Goal: Task Accomplishment & Management: Manage account settings

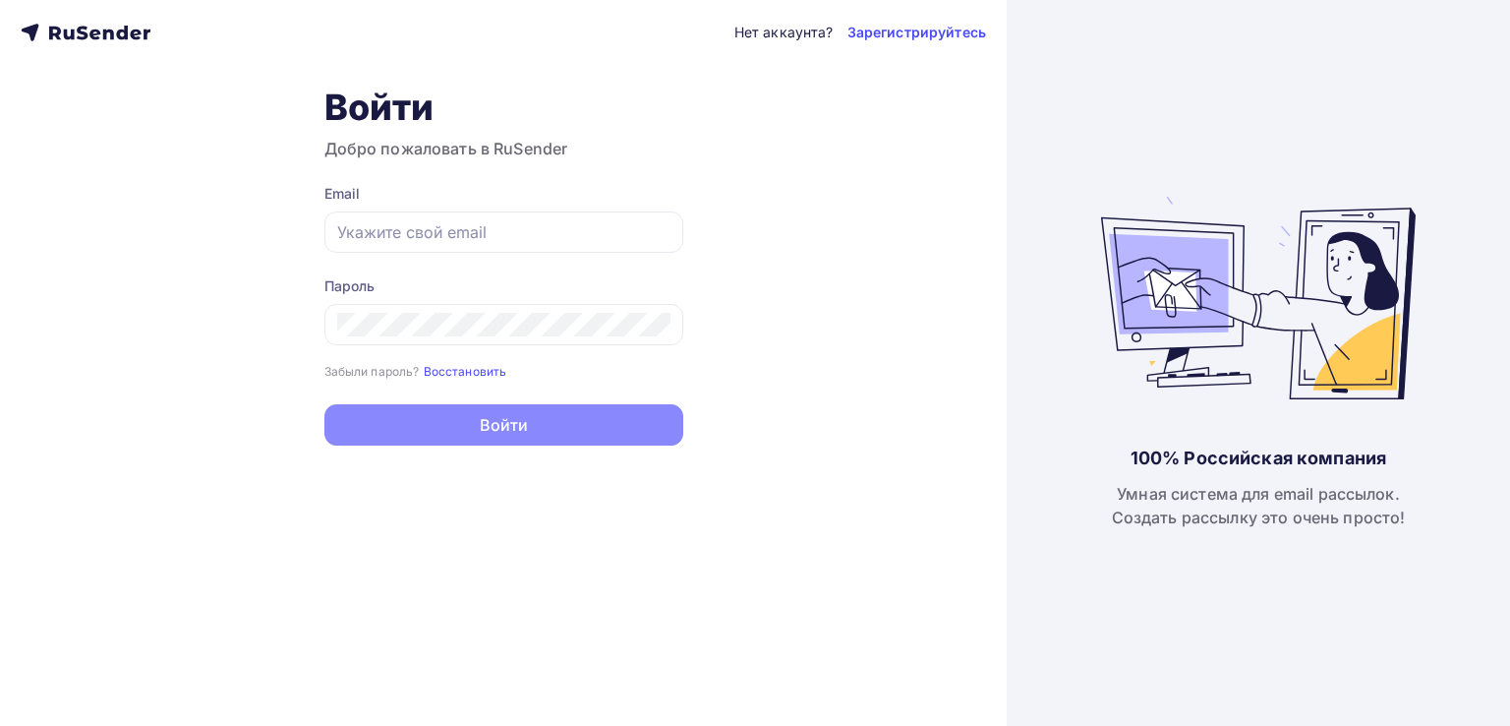
type input "[EMAIL_ADDRESS][DOMAIN_NAME]"
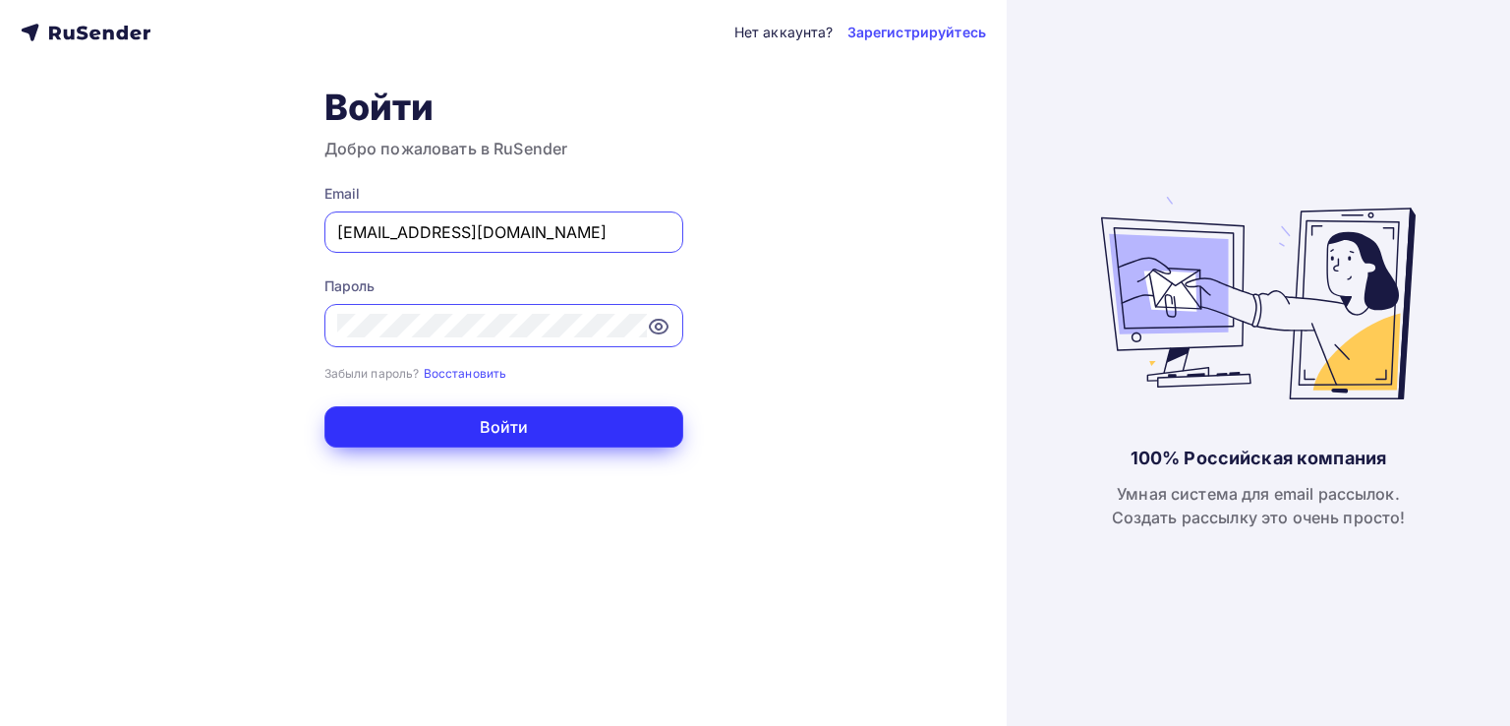
click at [518, 436] on button "Войти" at bounding box center [503, 426] width 359 height 41
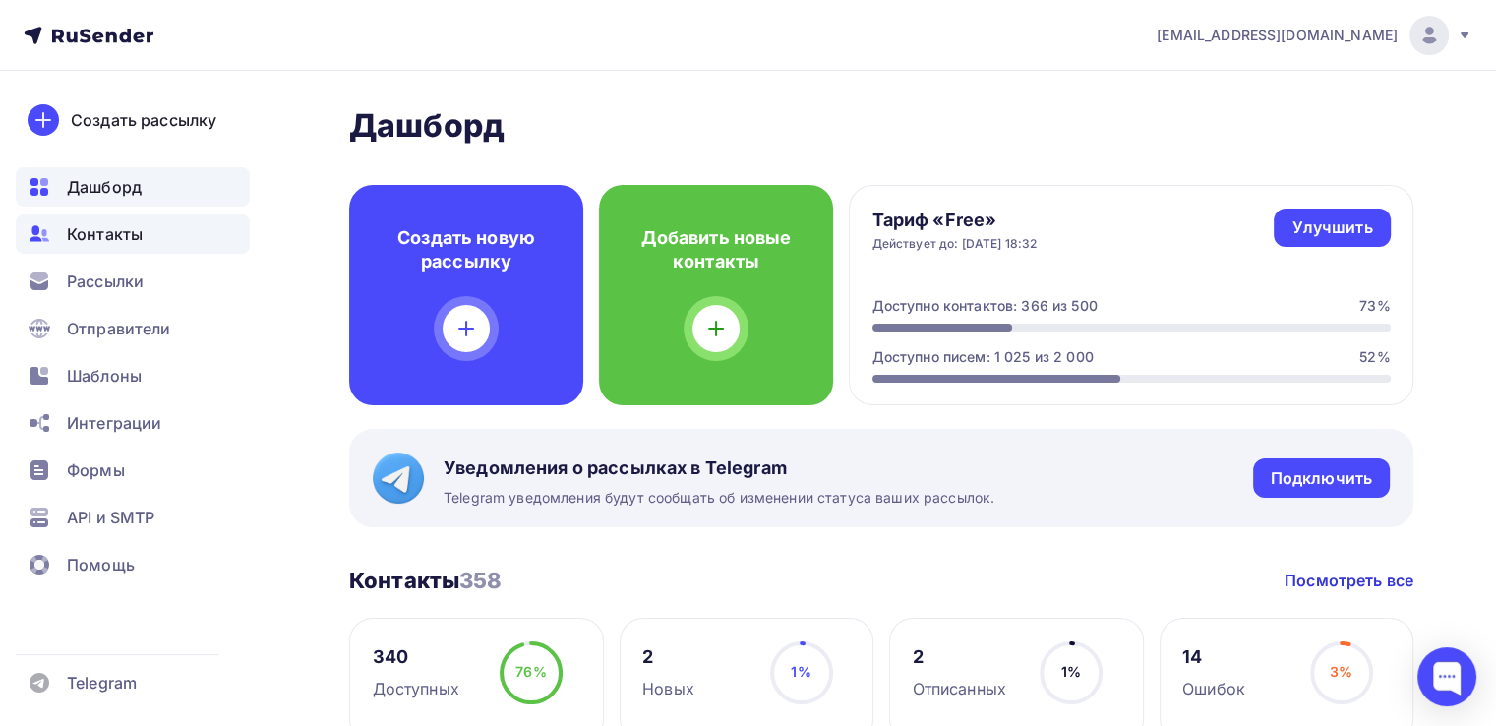
click at [76, 227] on span "Контакты" at bounding box center [105, 234] width 76 height 24
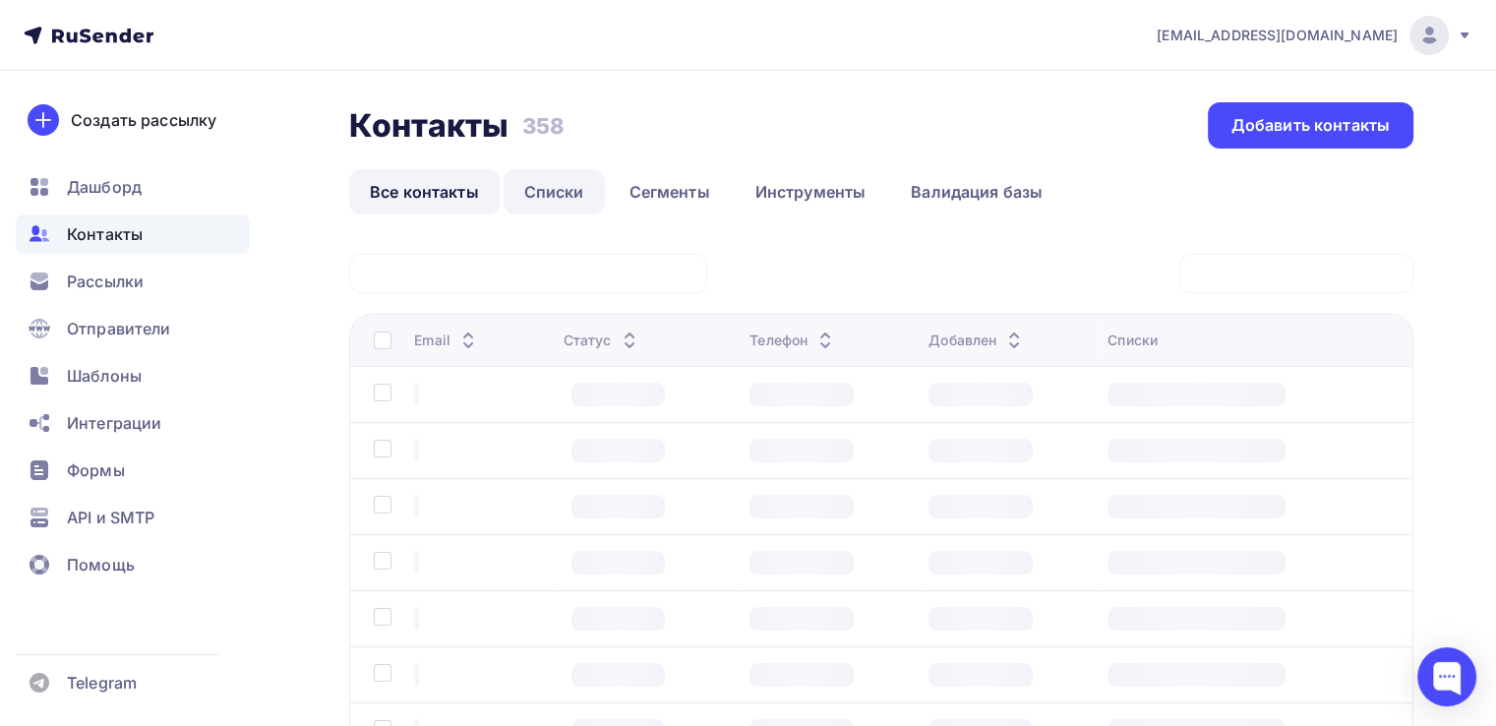
click at [560, 203] on link "Списки" at bounding box center [553, 191] width 101 height 45
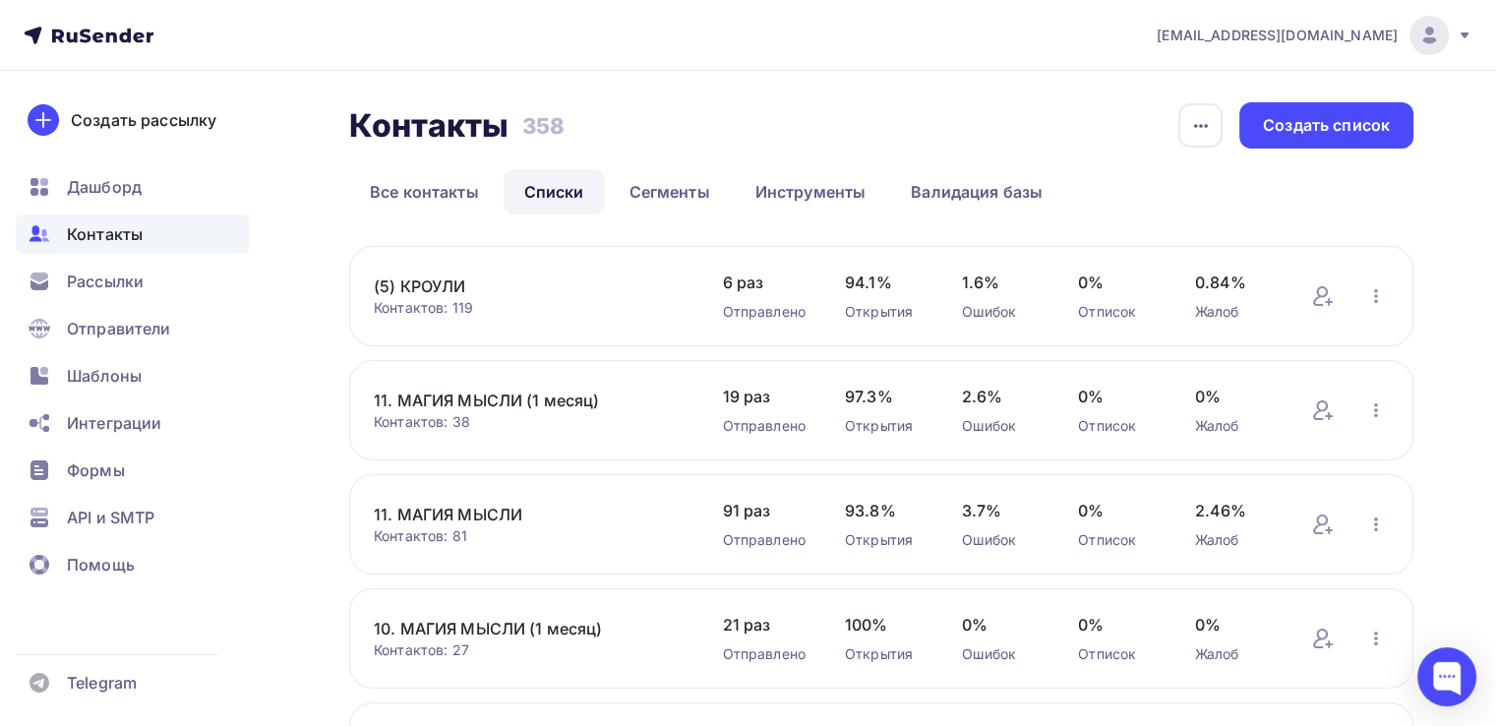
click at [442, 288] on link "(5) КРОУЛИ" at bounding box center [528, 286] width 309 height 24
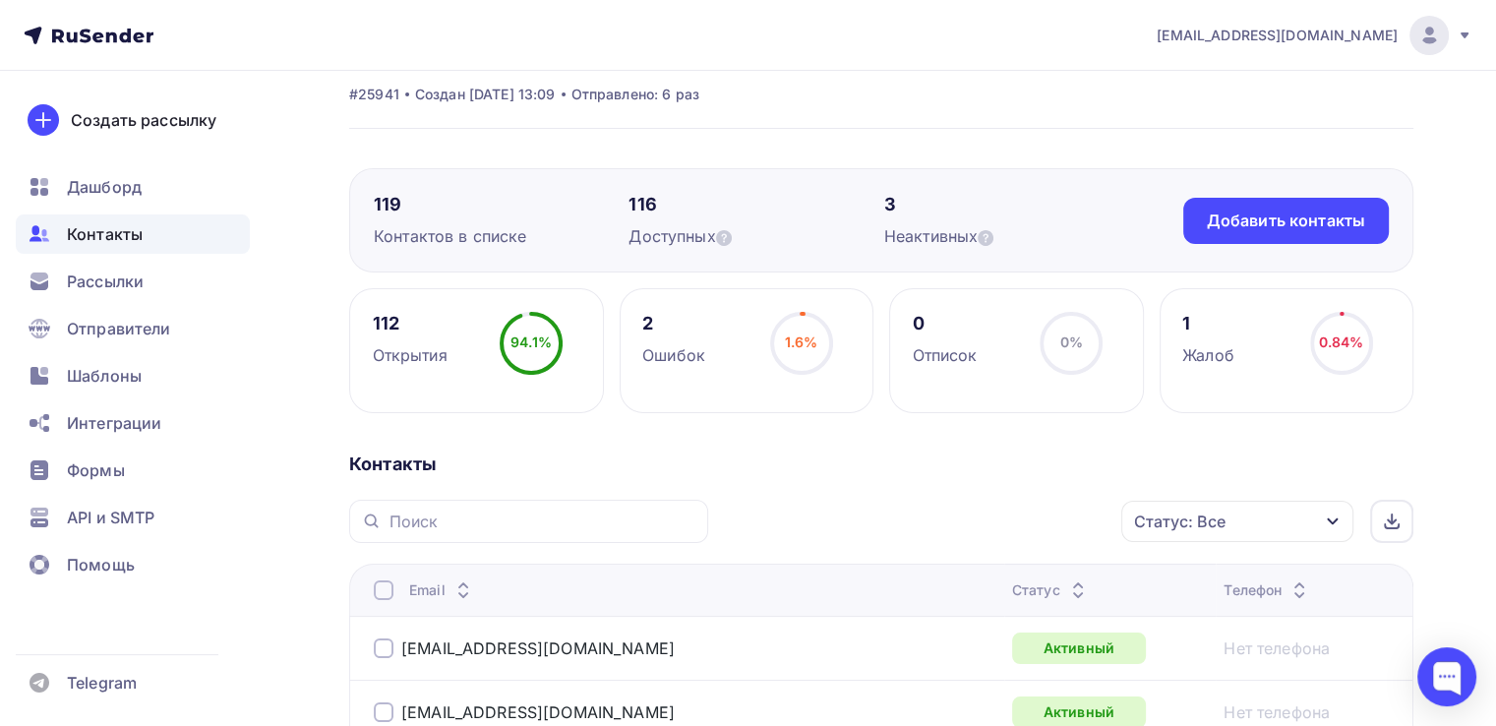
scroll to position [197, 0]
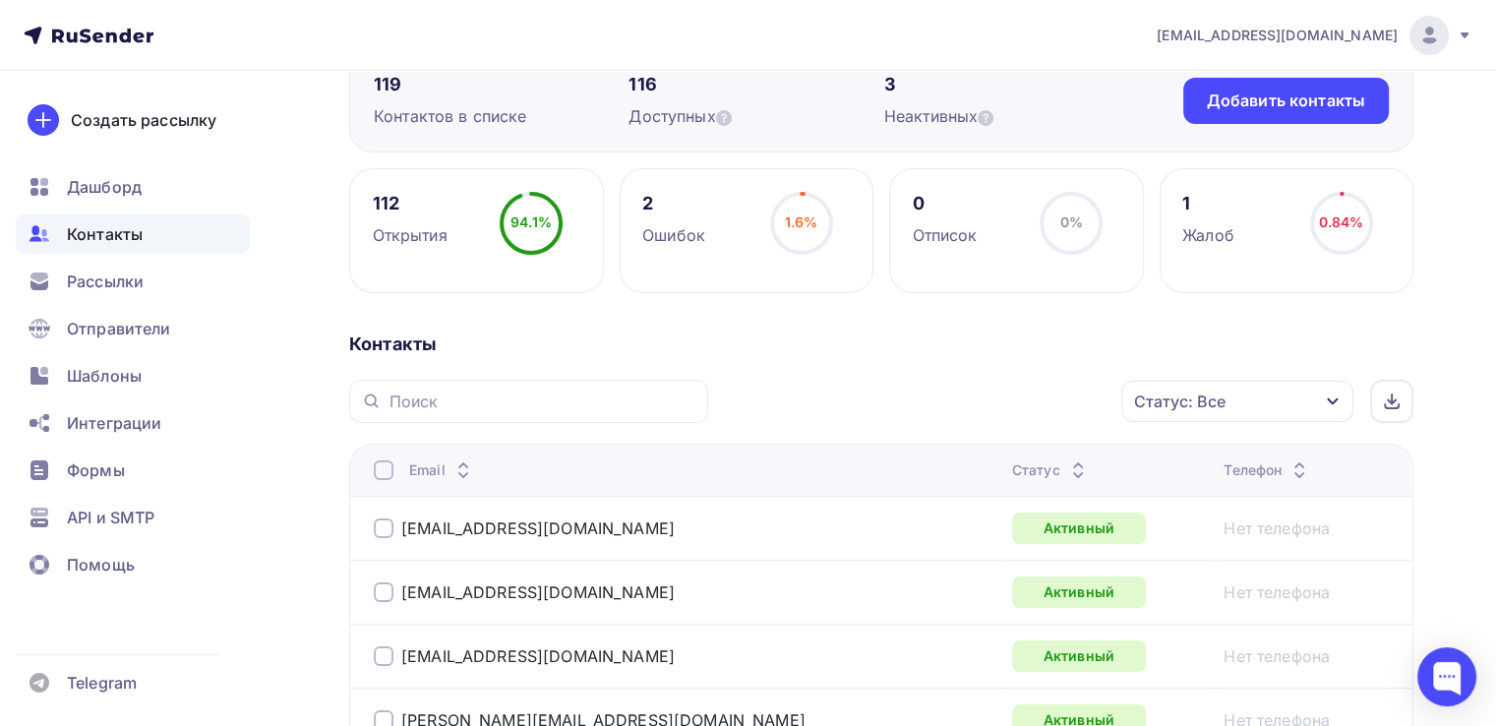
click at [382, 477] on div at bounding box center [384, 470] width 20 height 20
click at [996, 406] on div "Действие" at bounding box center [975, 401] width 260 height 38
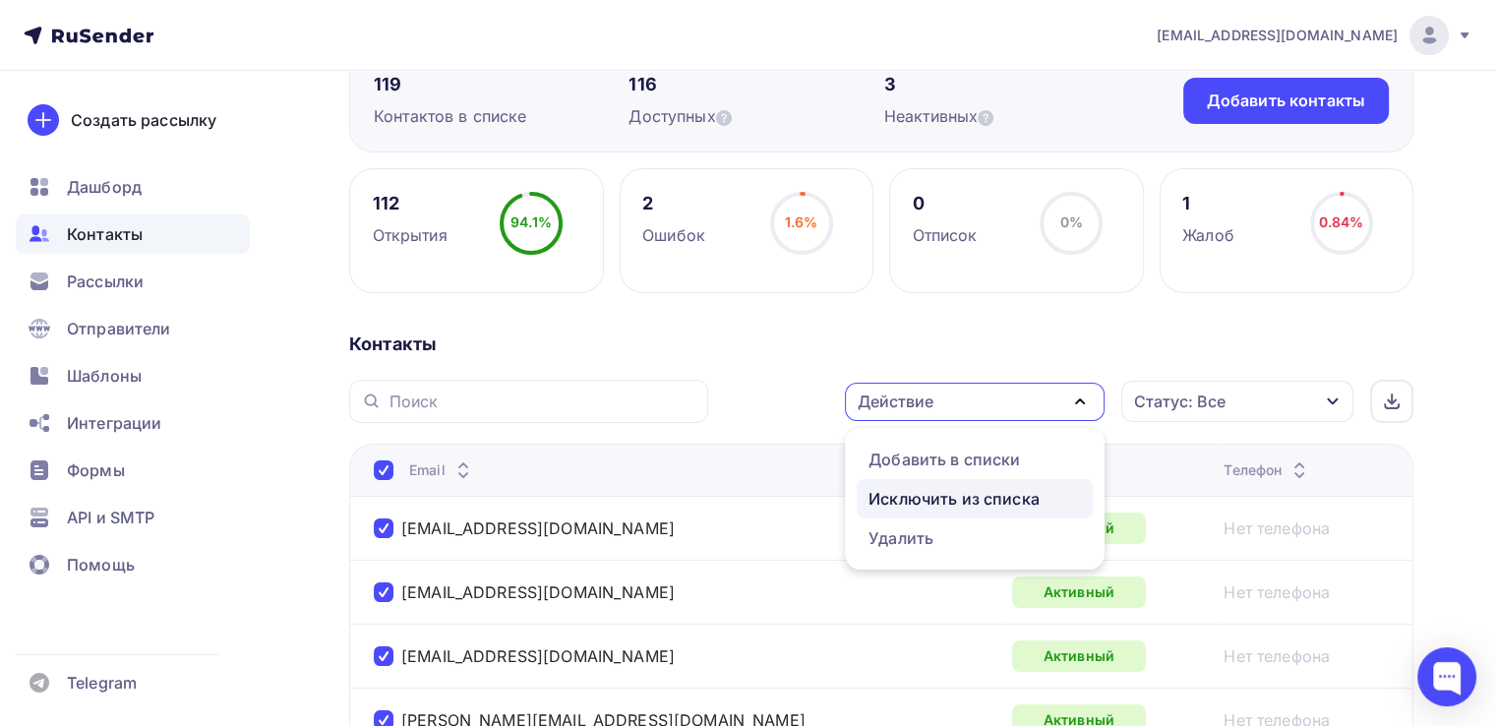
click at [975, 497] on div "Исключить из списка" at bounding box center [953, 499] width 171 height 24
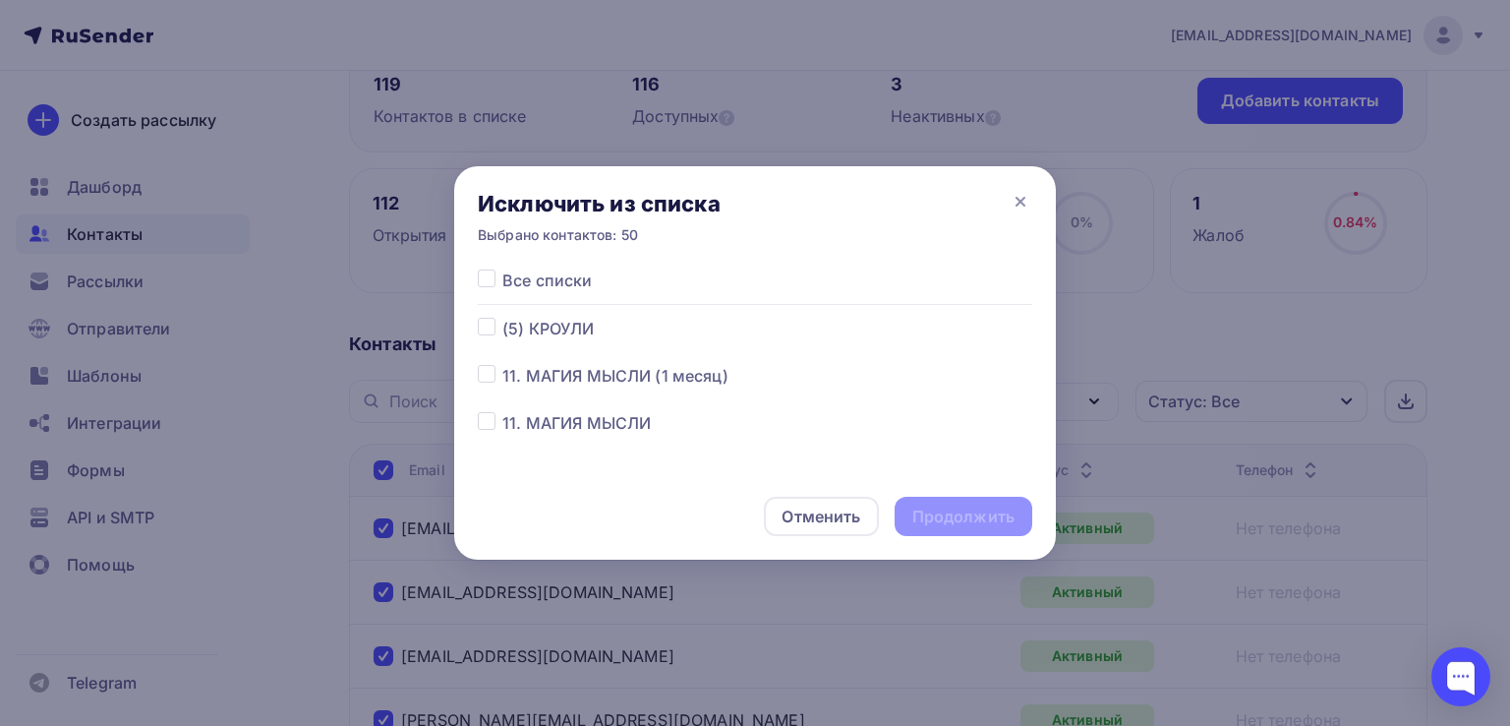
click at [520, 334] on span "(5) КРОУЛИ" at bounding box center [547, 329] width 91 height 24
click at [502, 317] on label at bounding box center [502, 317] width 0 height 0
click at [483, 325] on input "checkbox" at bounding box center [487, 326] width 18 height 18
checkbox input "true"
click at [1011, 530] on div "Продолжить" at bounding box center [964, 516] width 138 height 39
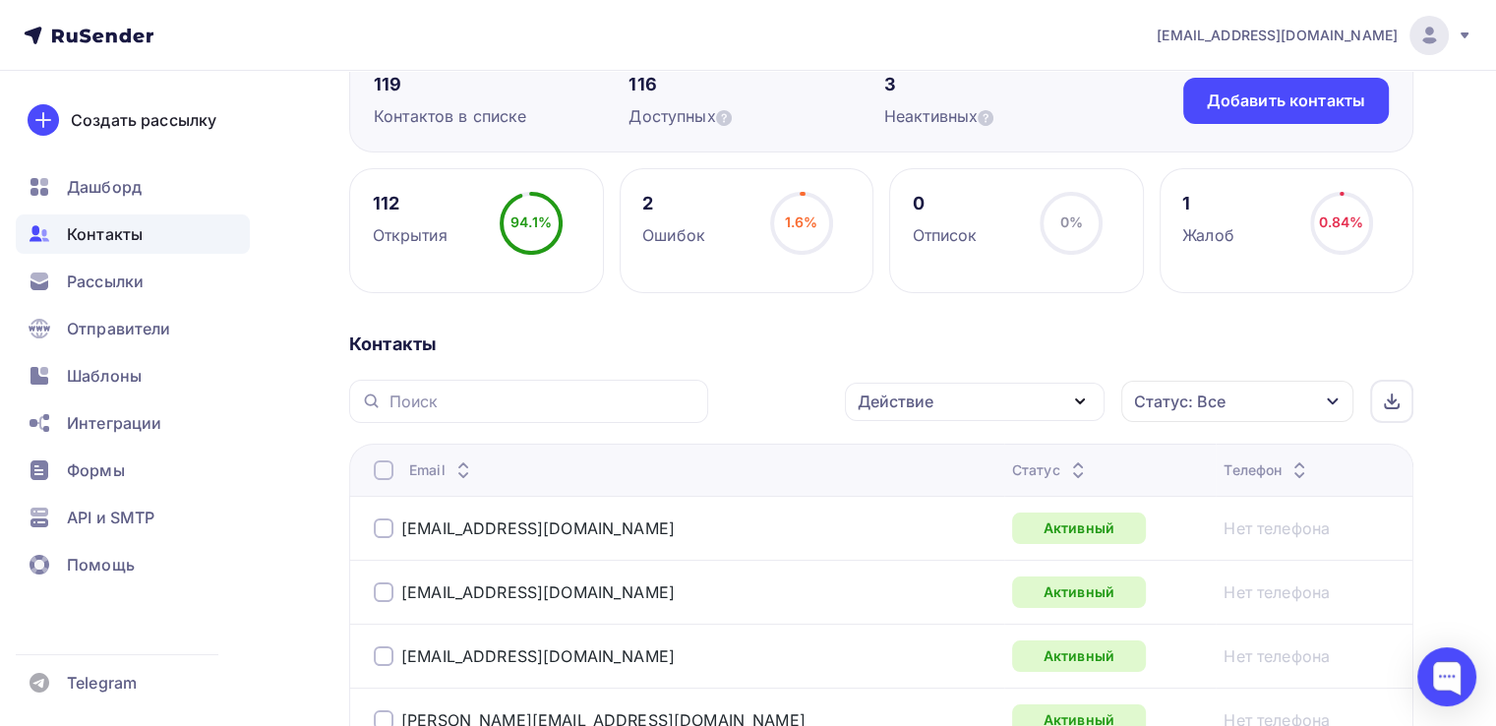
click at [382, 466] on div at bounding box center [384, 470] width 20 height 20
click at [386, 474] on div at bounding box center [384, 470] width 20 height 20
click at [1078, 402] on icon "button" at bounding box center [1080, 401] width 24 height 24
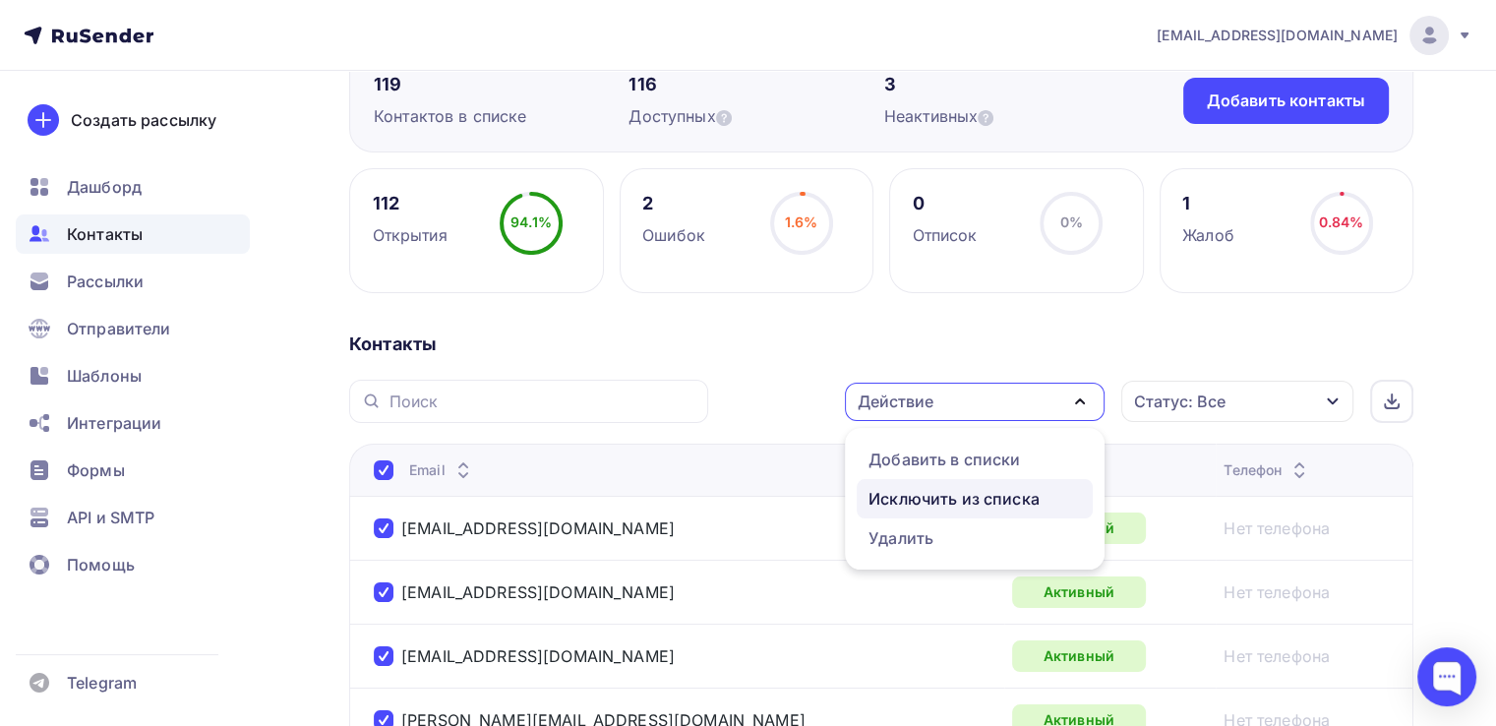
click at [1025, 490] on div "Исключить из списка" at bounding box center [953, 499] width 171 height 24
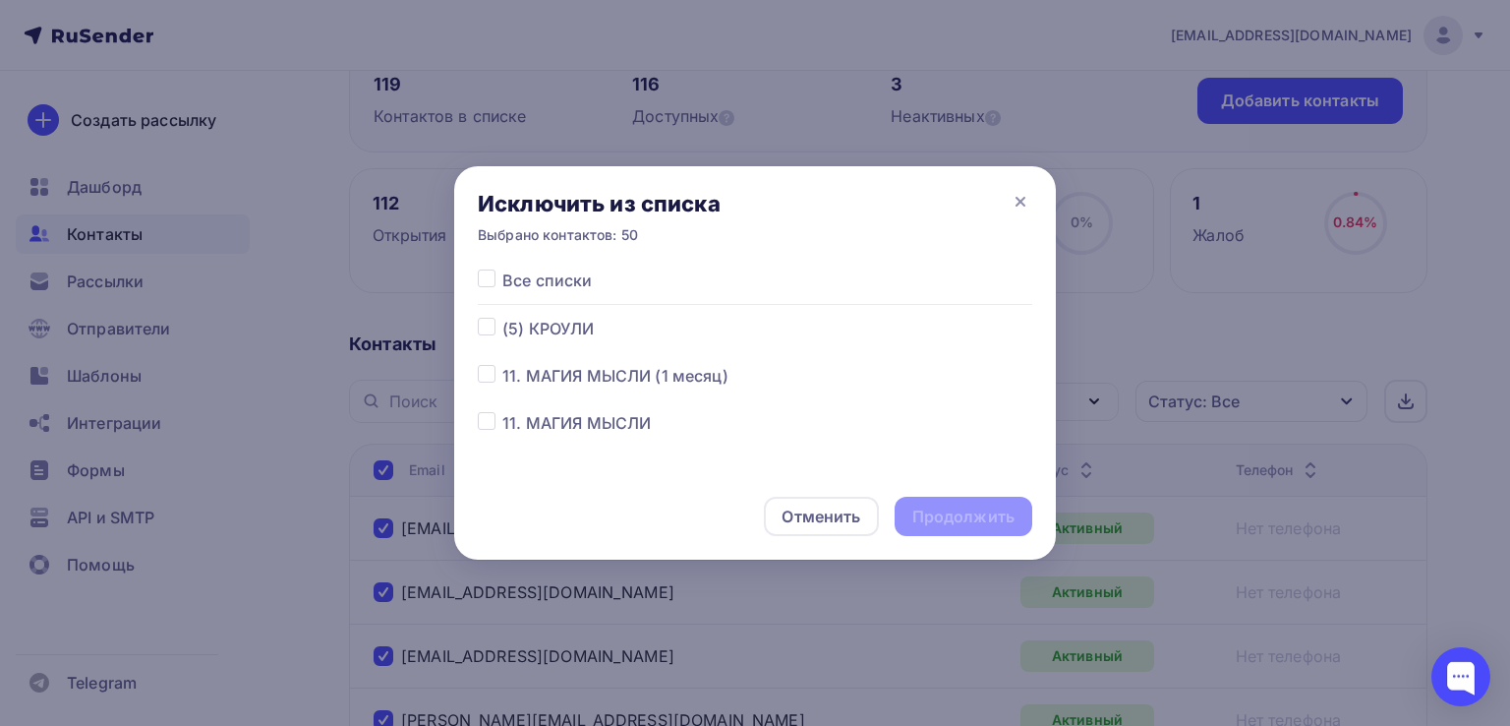
click at [502, 317] on label at bounding box center [502, 317] width 0 height 0
click at [485, 323] on input "checkbox" at bounding box center [487, 326] width 18 height 18
checkbox input "true"
click at [948, 512] on div "Продолжить" at bounding box center [963, 516] width 102 height 23
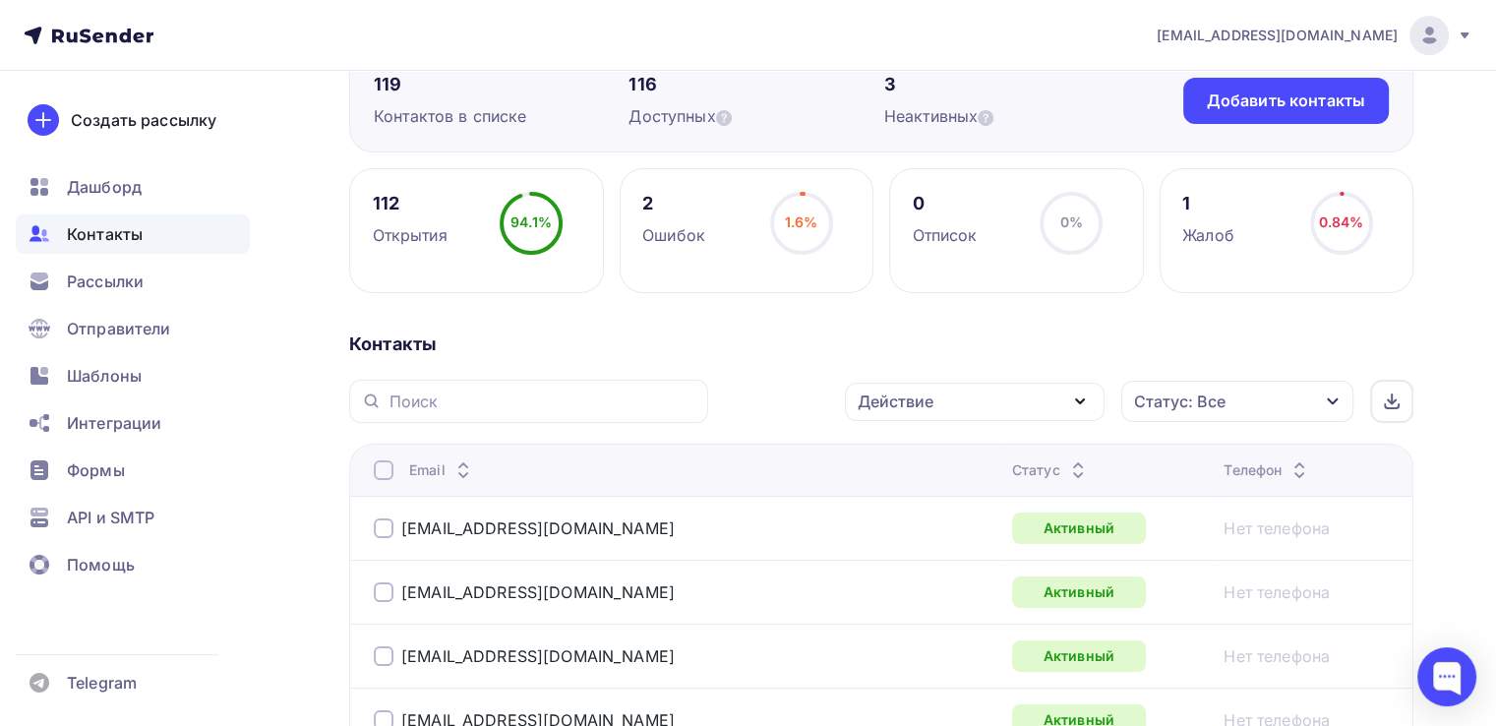
click at [382, 469] on div at bounding box center [384, 470] width 20 height 20
click at [385, 478] on div at bounding box center [384, 470] width 20 height 20
click at [1024, 399] on div "Действие" at bounding box center [975, 401] width 260 height 38
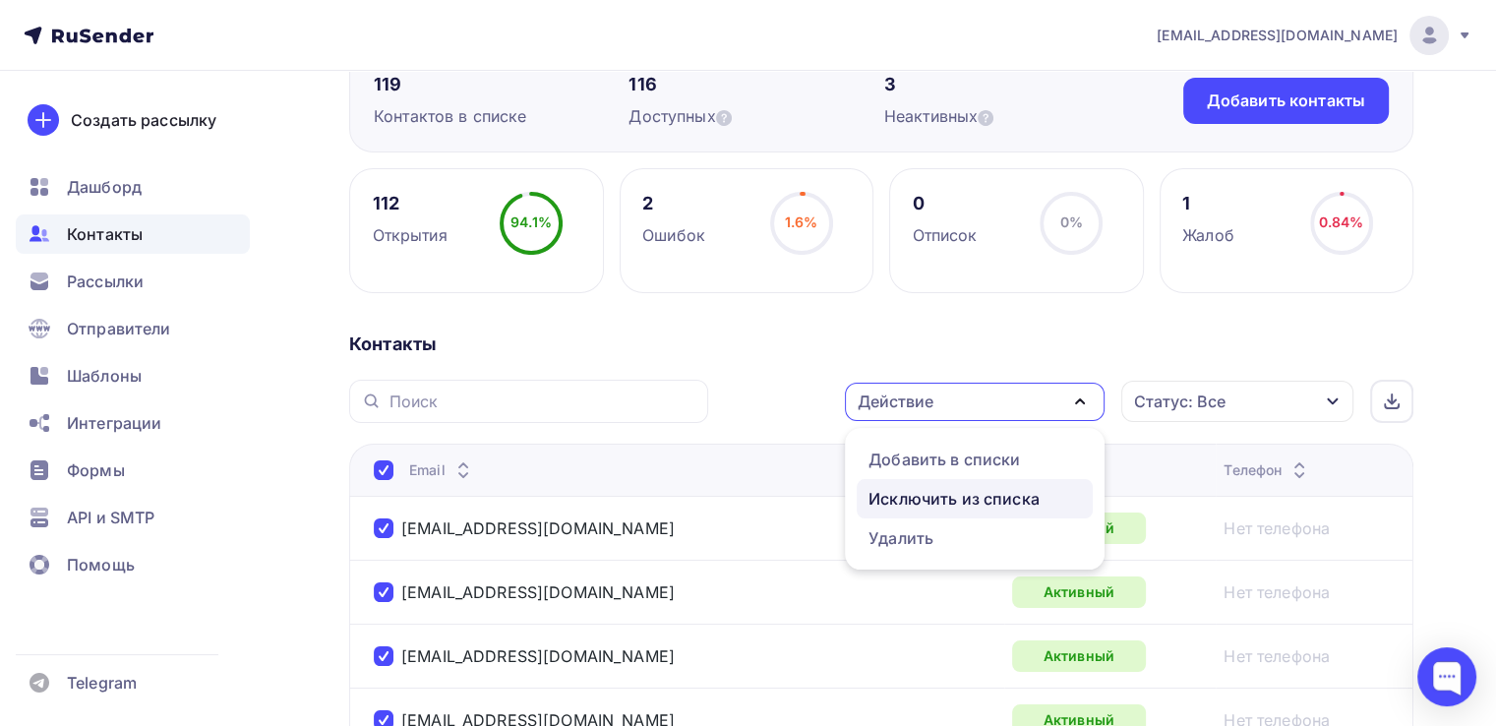
click at [970, 493] on div "Исключить из списка" at bounding box center [953, 499] width 171 height 24
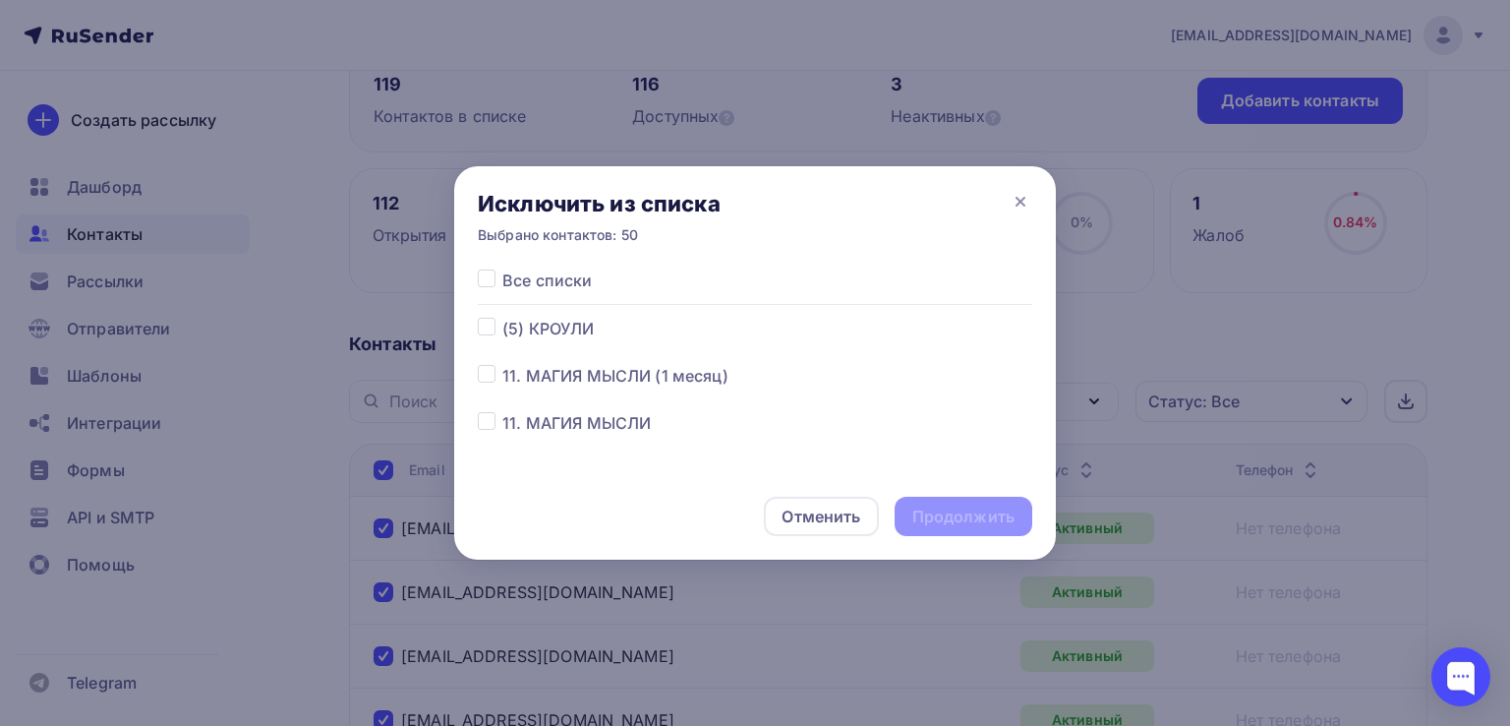
click at [502, 317] on label at bounding box center [502, 317] width 0 height 0
click at [485, 327] on input "checkbox" at bounding box center [487, 326] width 18 height 18
checkbox input "true"
click at [949, 520] on div "Продолжить" at bounding box center [963, 516] width 102 height 23
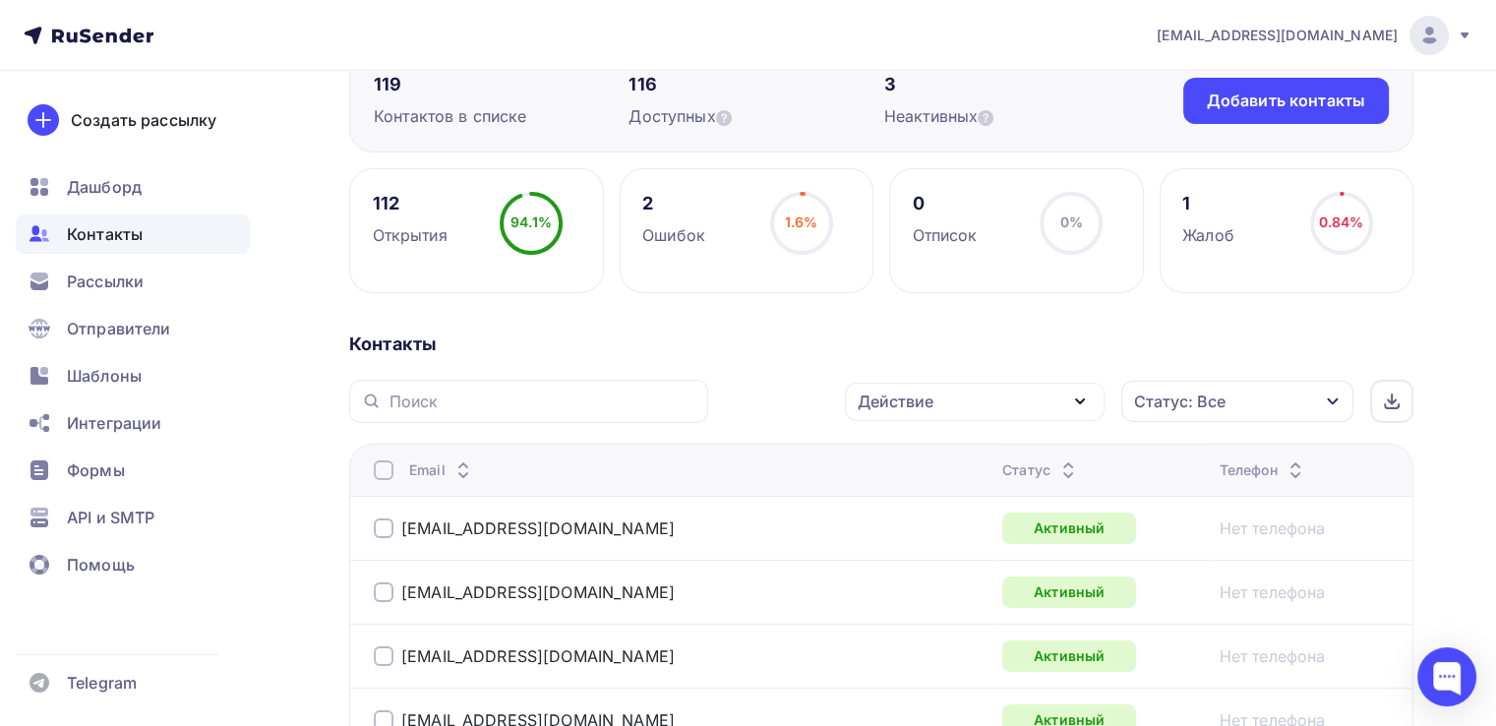
click at [382, 469] on div at bounding box center [384, 470] width 20 height 20
click at [1067, 396] on div "Действие" at bounding box center [975, 401] width 260 height 38
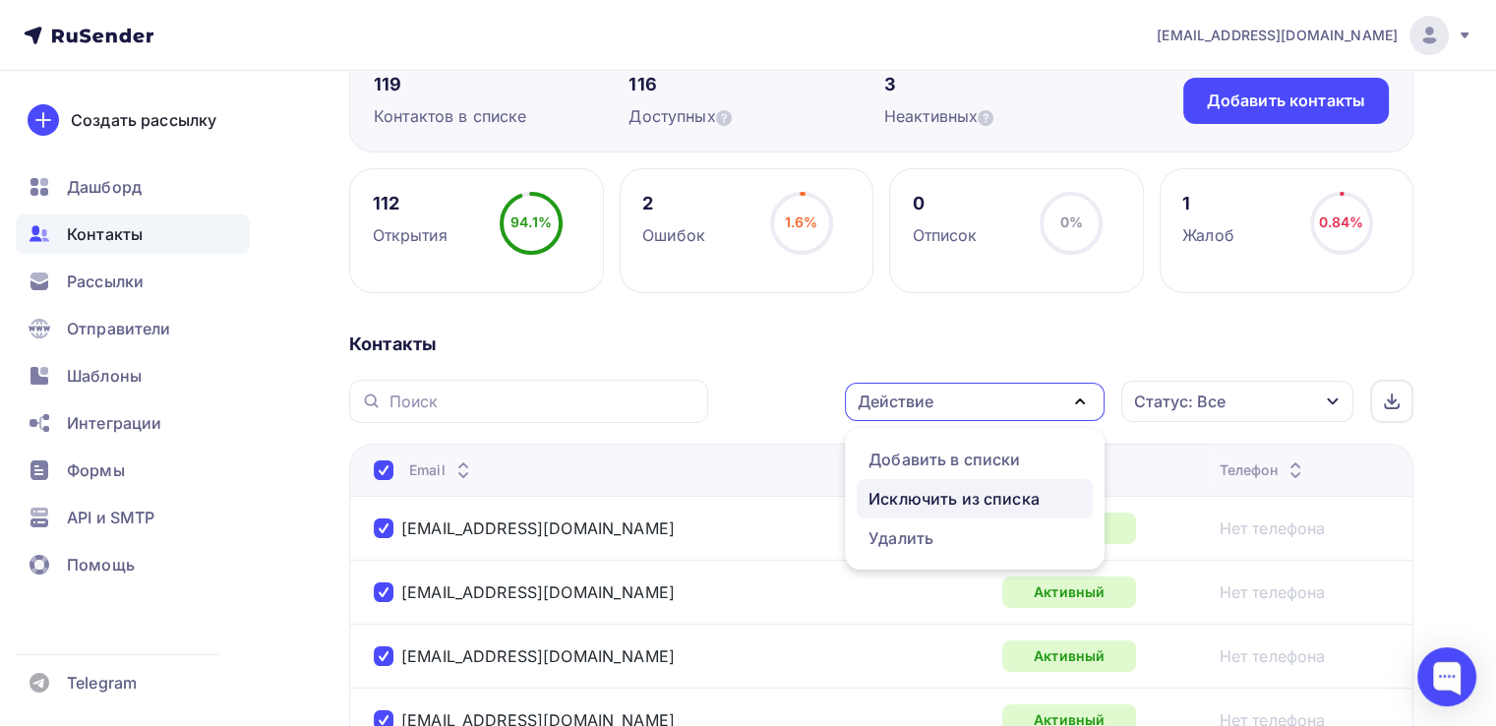
click at [995, 493] on div "Исключить из списка" at bounding box center [953, 499] width 171 height 24
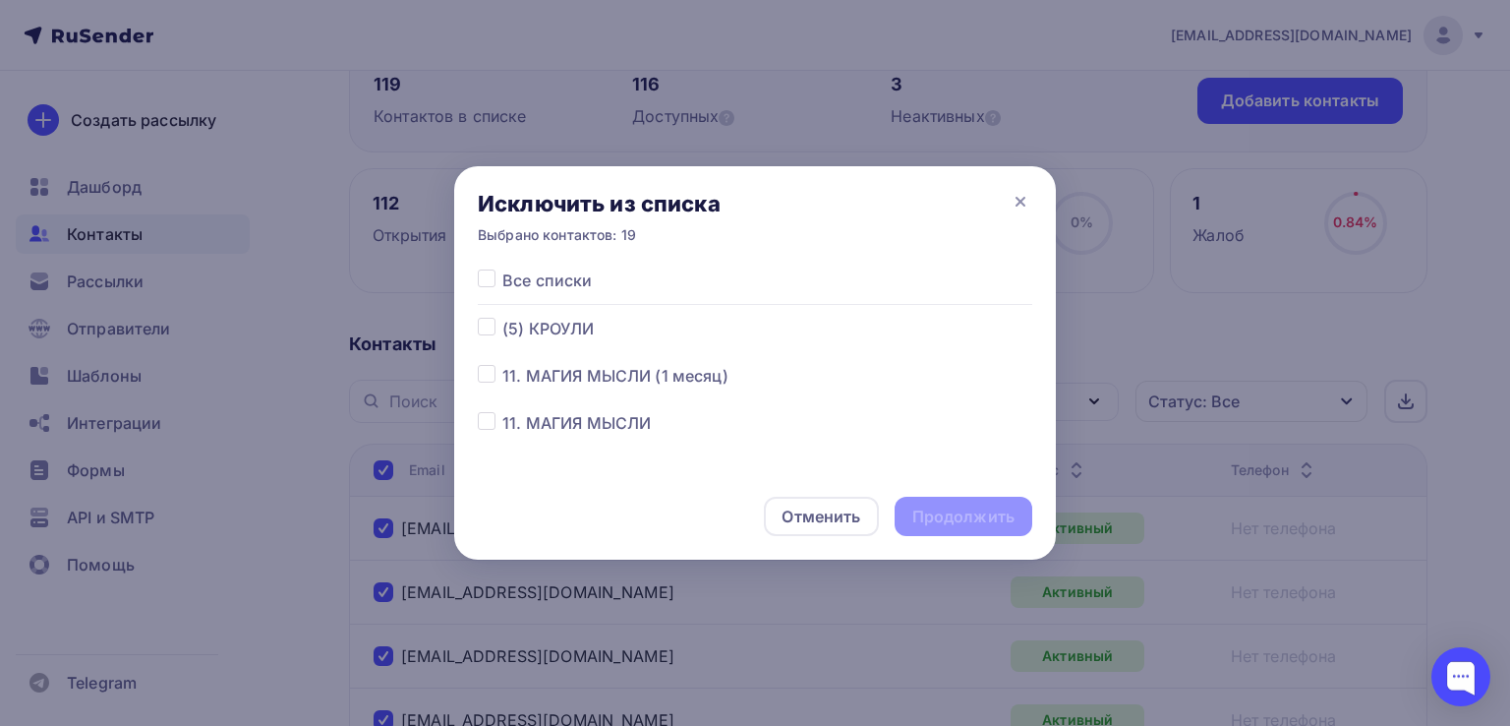
click at [502, 317] on label at bounding box center [502, 317] width 0 height 0
click at [490, 330] on input "checkbox" at bounding box center [487, 326] width 18 height 18
checkbox input "true"
click at [968, 520] on div "Продолжить" at bounding box center [963, 516] width 102 height 23
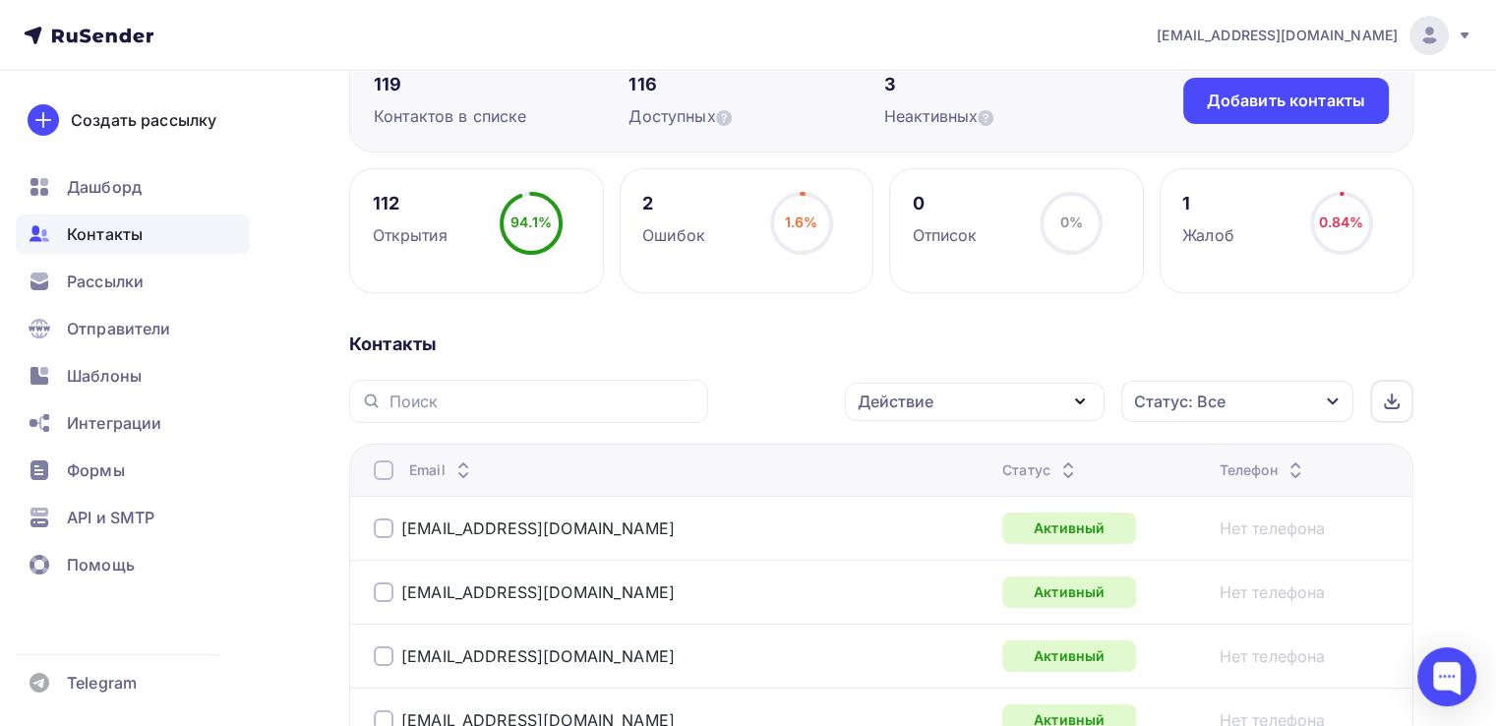
click at [386, 467] on div at bounding box center [384, 470] width 20 height 20
click at [982, 402] on div "Действие" at bounding box center [975, 401] width 260 height 38
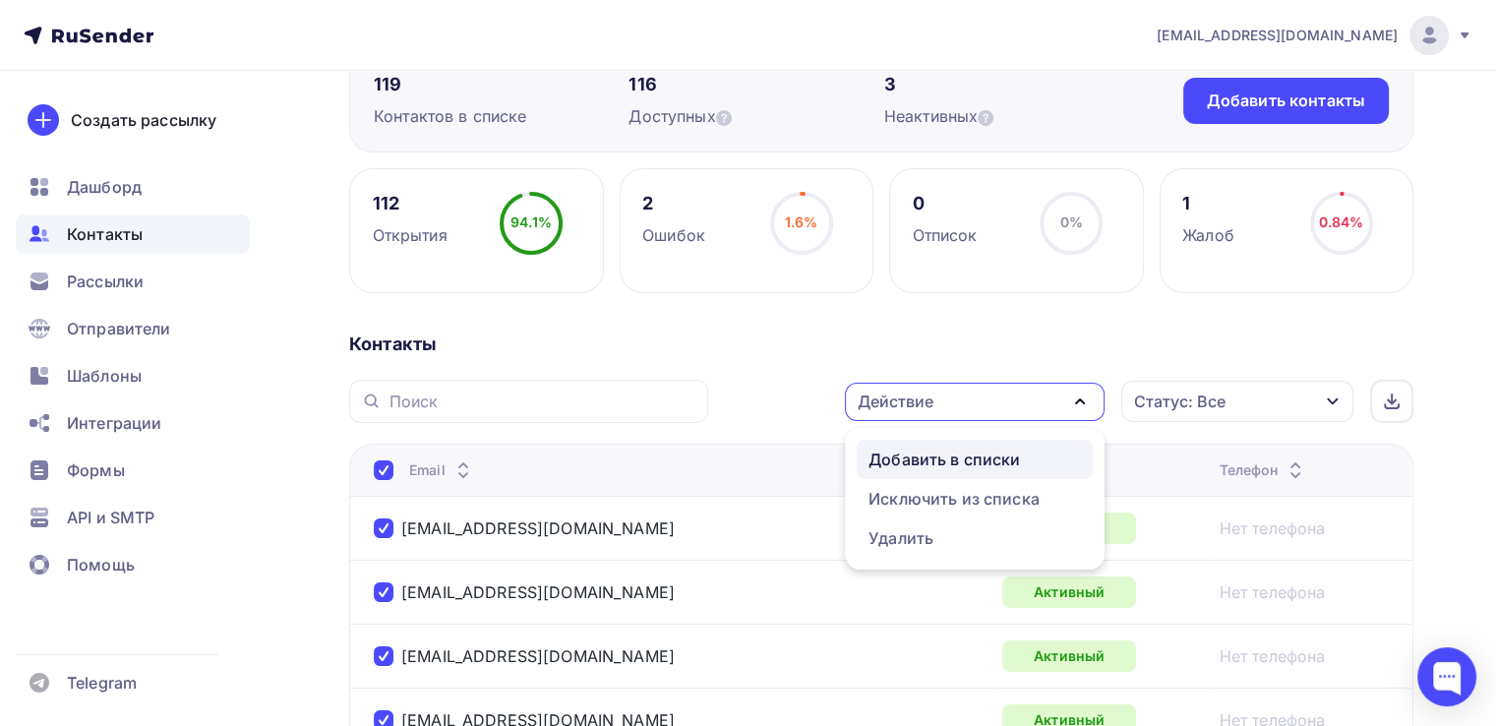
click at [950, 453] on div "Добавить в списки" at bounding box center [943, 459] width 151 height 24
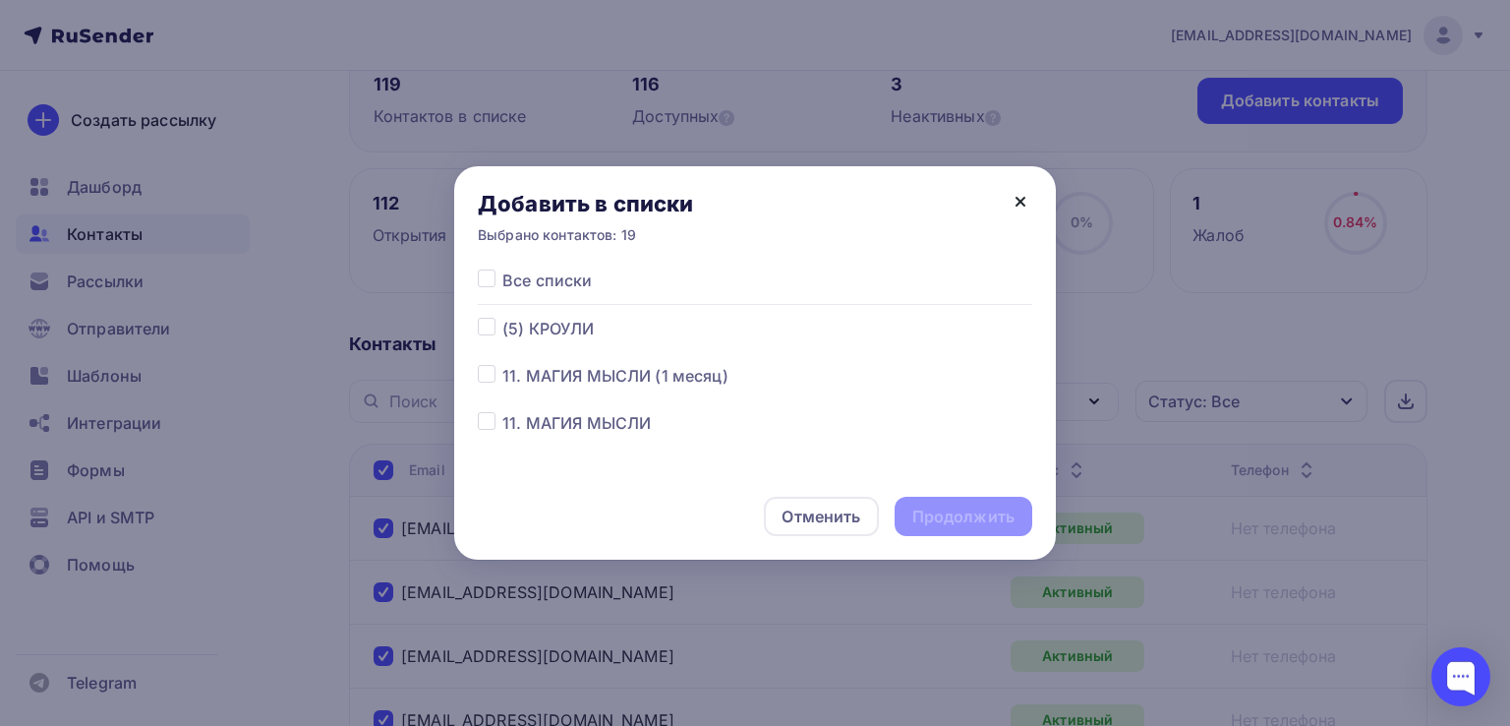
click at [1021, 199] on icon at bounding box center [1021, 202] width 24 height 24
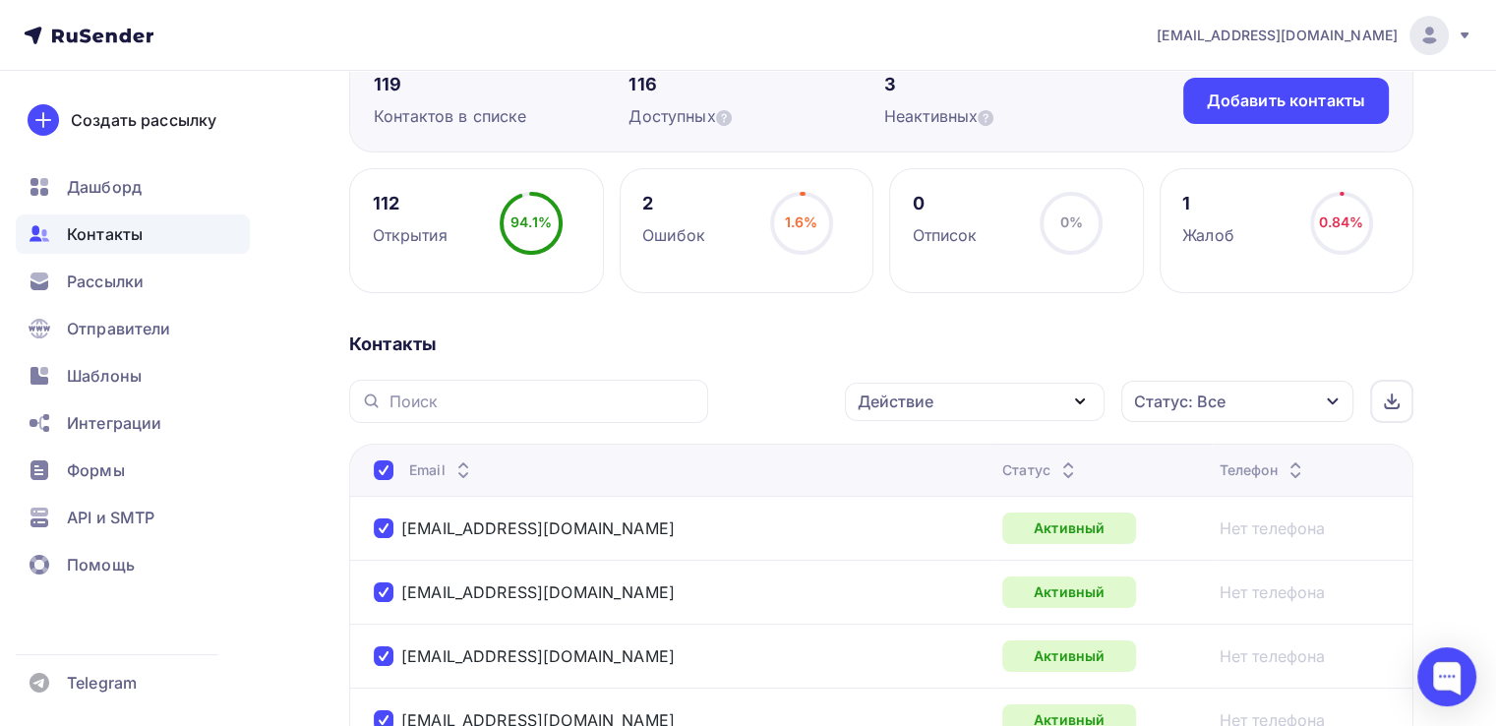
click at [1089, 401] on icon "button" at bounding box center [1080, 401] width 24 height 24
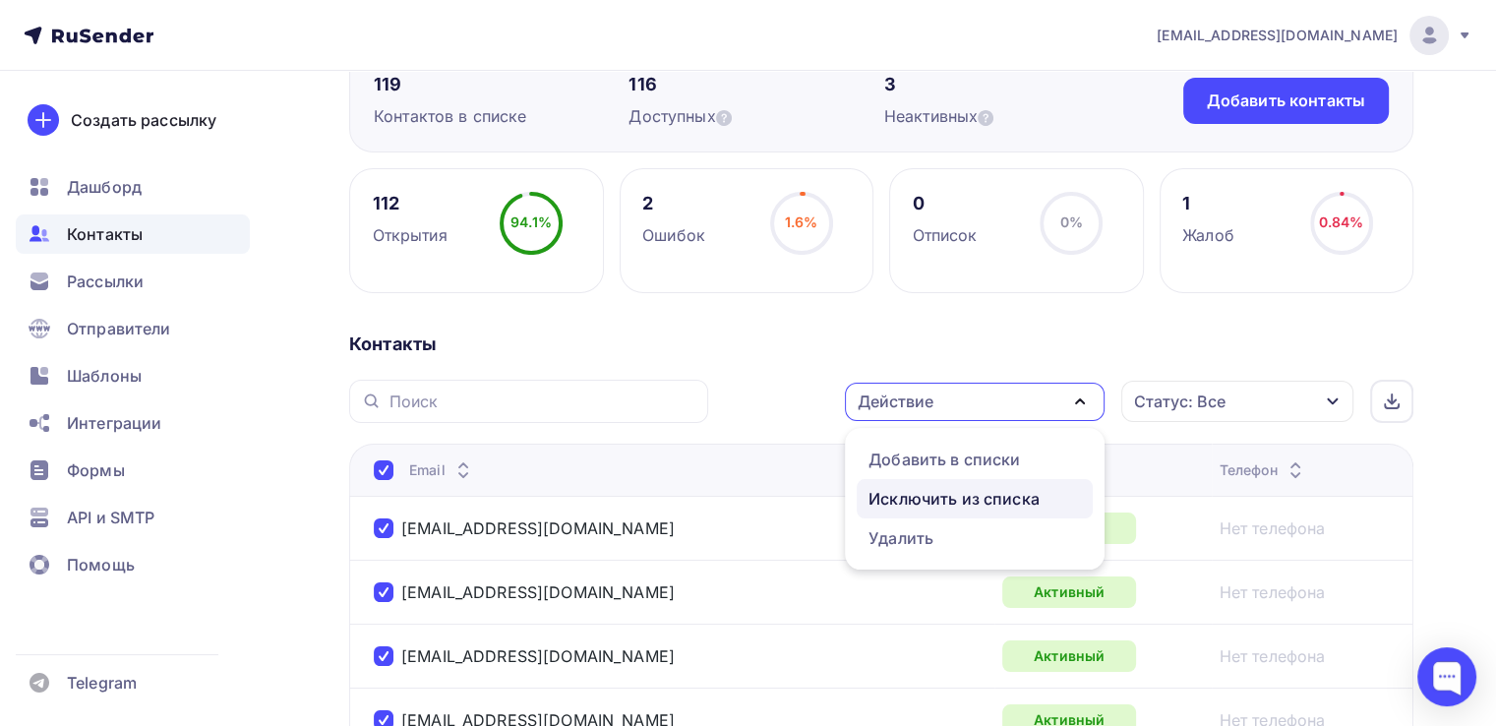
click at [964, 494] on div "Исключить из списка" at bounding box center [953, 499] width 171 height 24
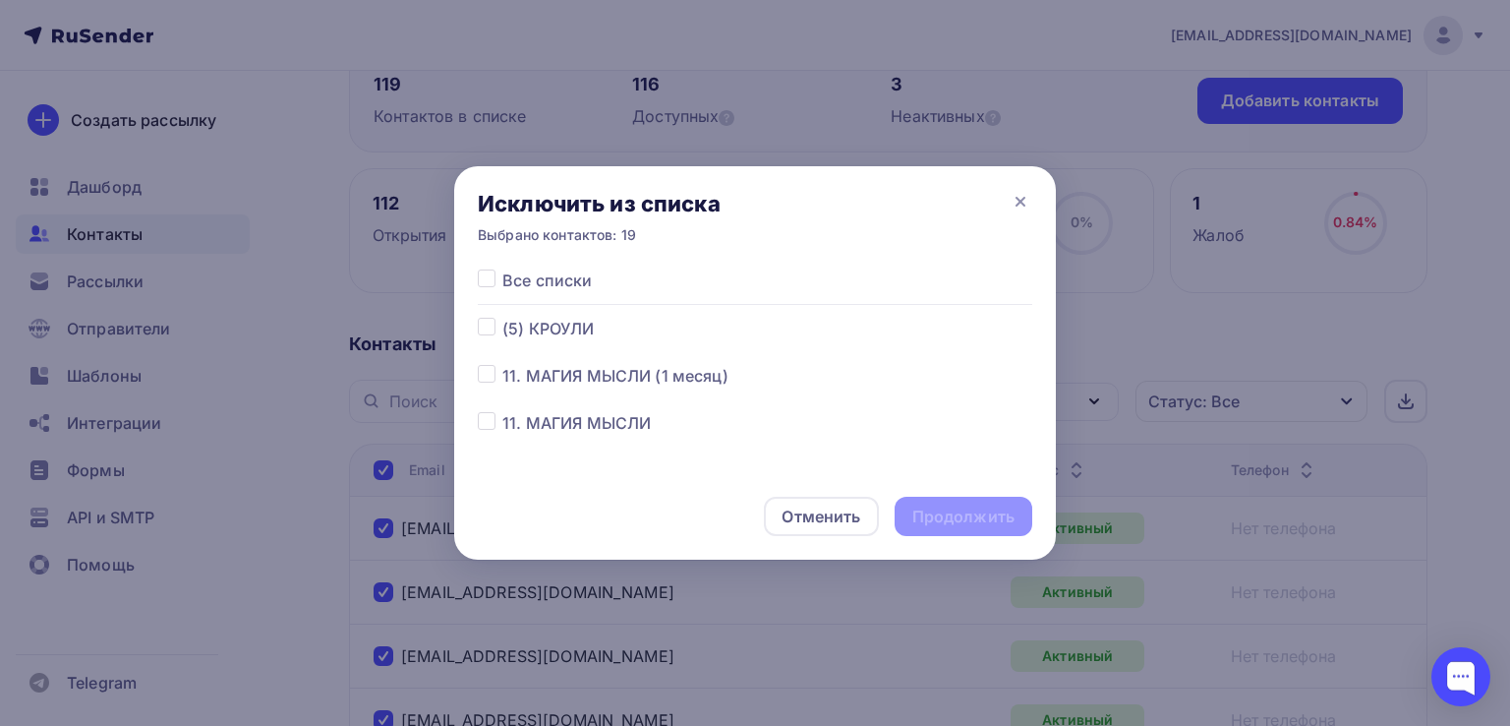
click at [502, 317] on label at bounding box center [502, 317] width 0 height 0
click at [480, 323] on input "checkbox" at bounding box center [487, 326] width 18 height 18
checkbox input "true"
click at [971, 510] on div "Продолжить" at bounding box center [963, 516] width 102 height 23
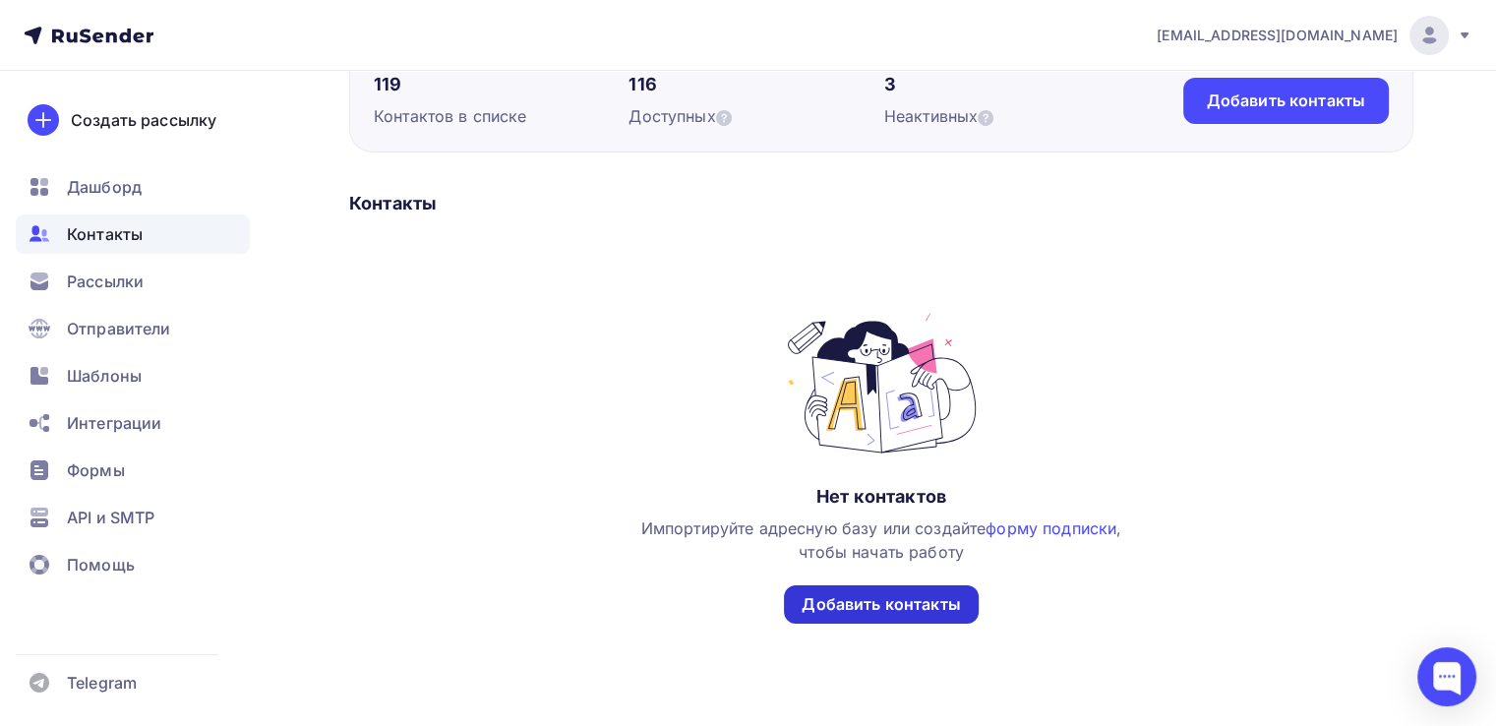
click at [887, 602] on div "Добавить контакты" at bounding box center [880, 604] width 158 height 23
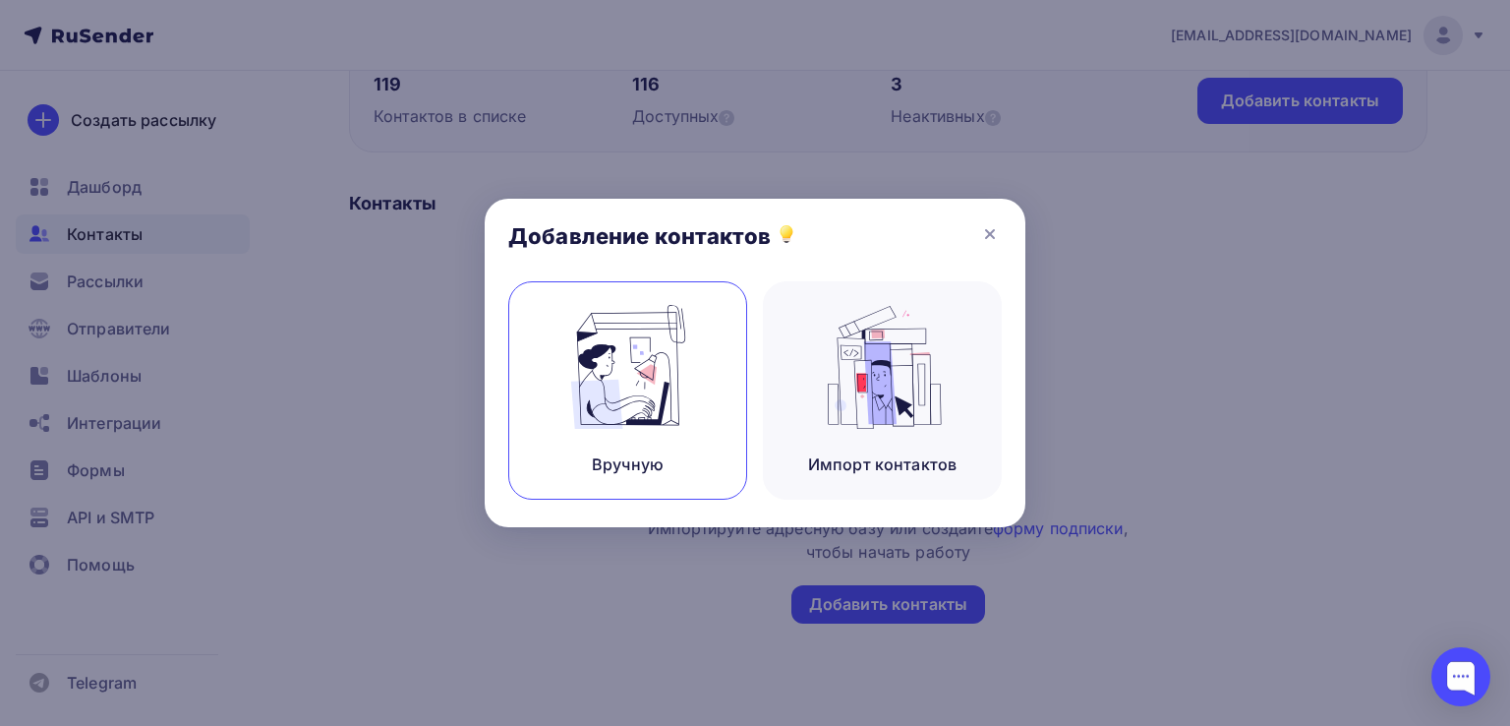
click at [660, 402] on img at bounding box center [628, 367] width 132 height 124
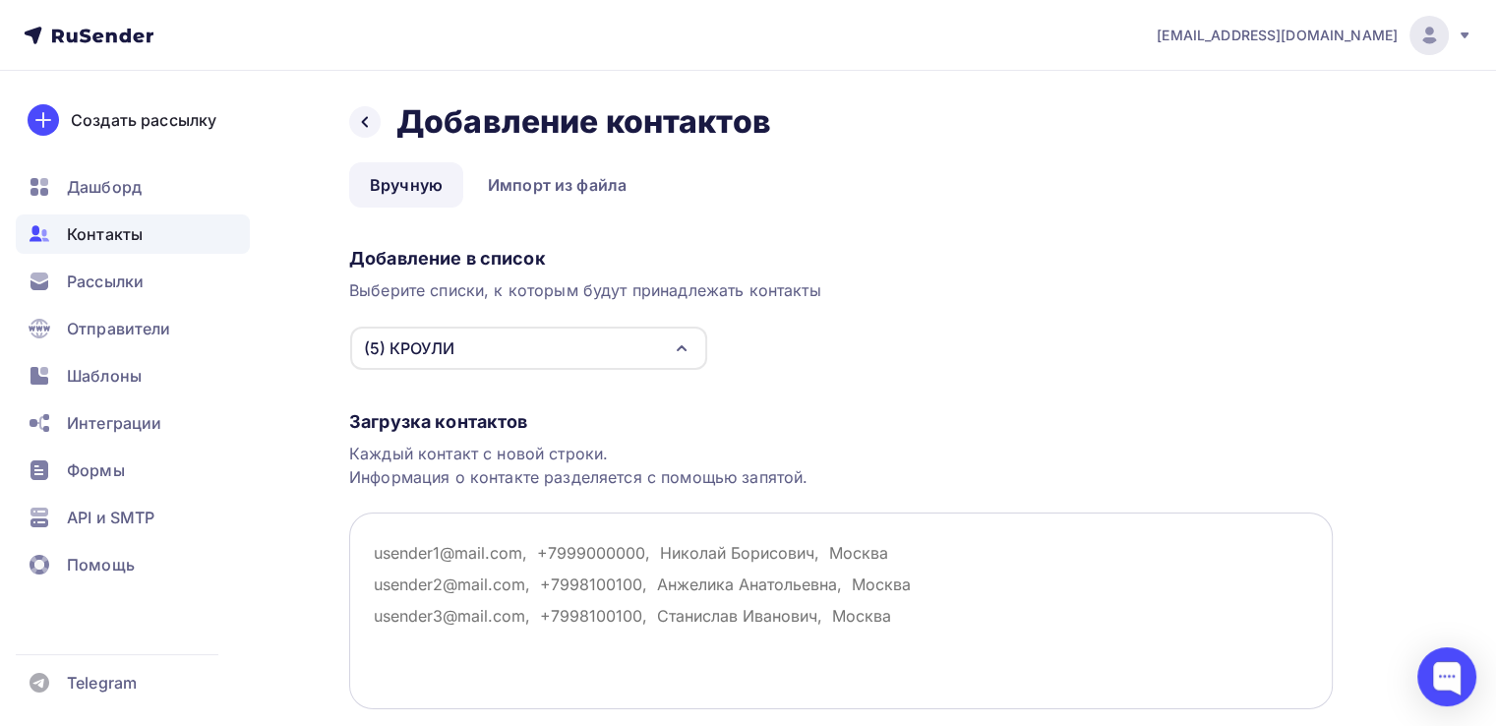
click at [389, 557] on textarea at bounding box center [840, 610] width 983 height 197
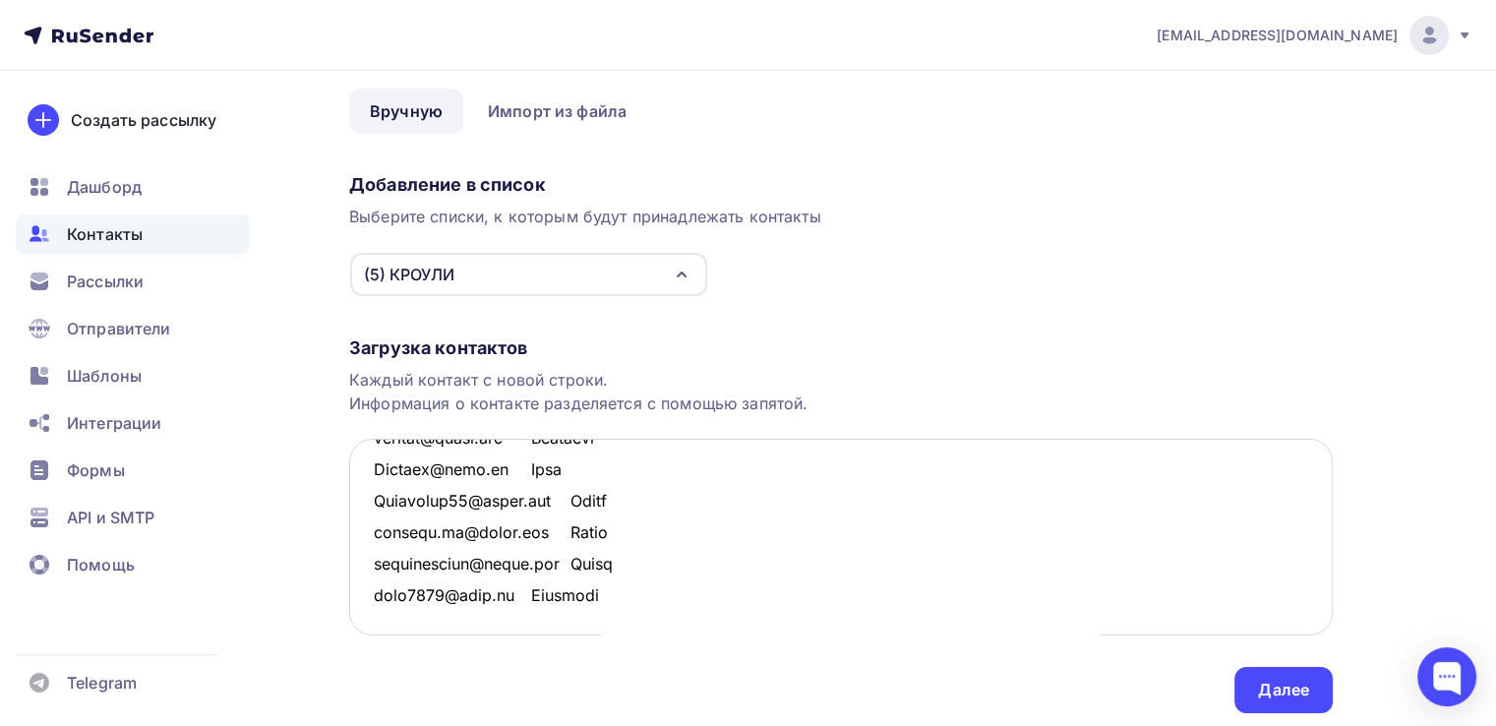
scroll to position [139, 0]
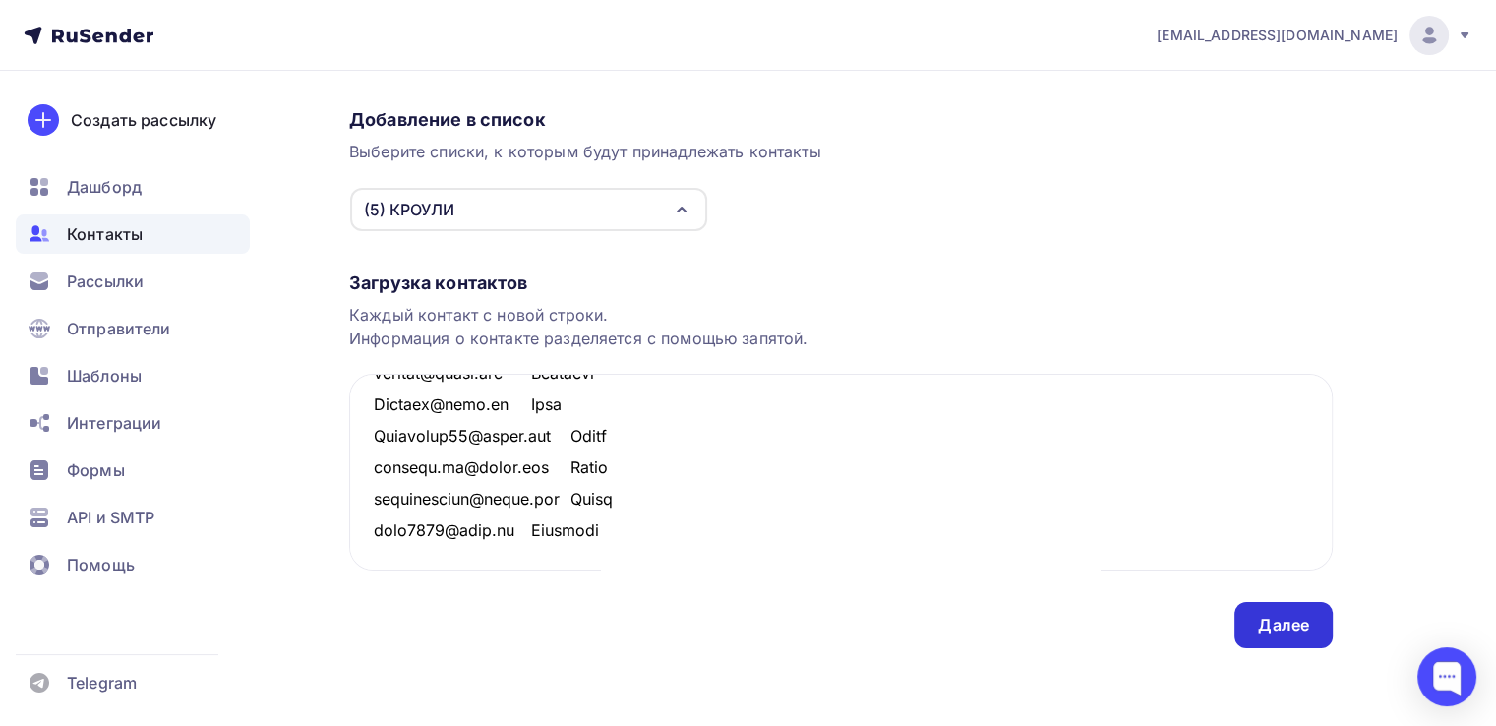
type textarea "loremi.dolo@sitam.con Adipisc elitse.doeiusmo.90@temp.in Utlaboree Doloremagn@a…"
click at [1280, 618] on div "Далее" at bounding box center [1283, 625] width 51 height 23
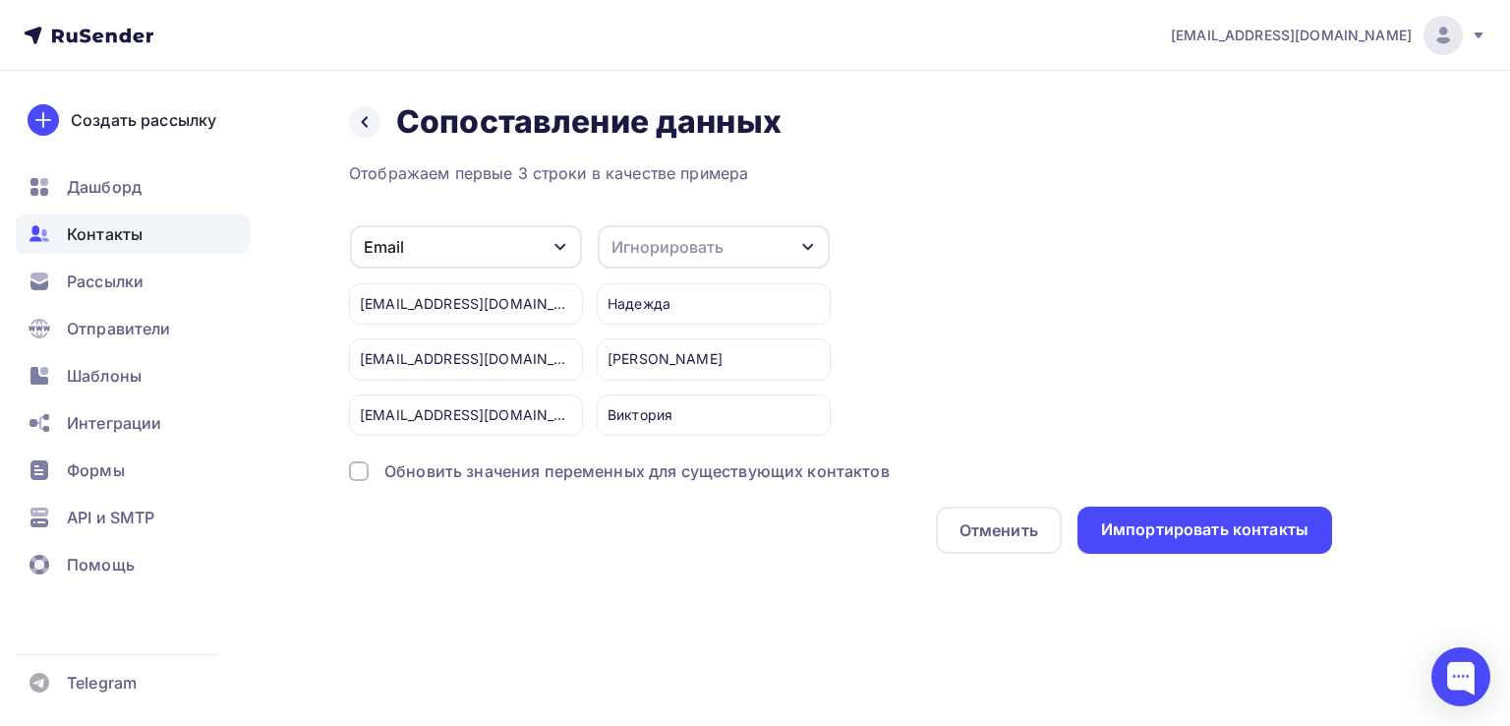
click at [639, 259] on div "Игнорировать" at bounding box center [714, 246] width 232 height 43
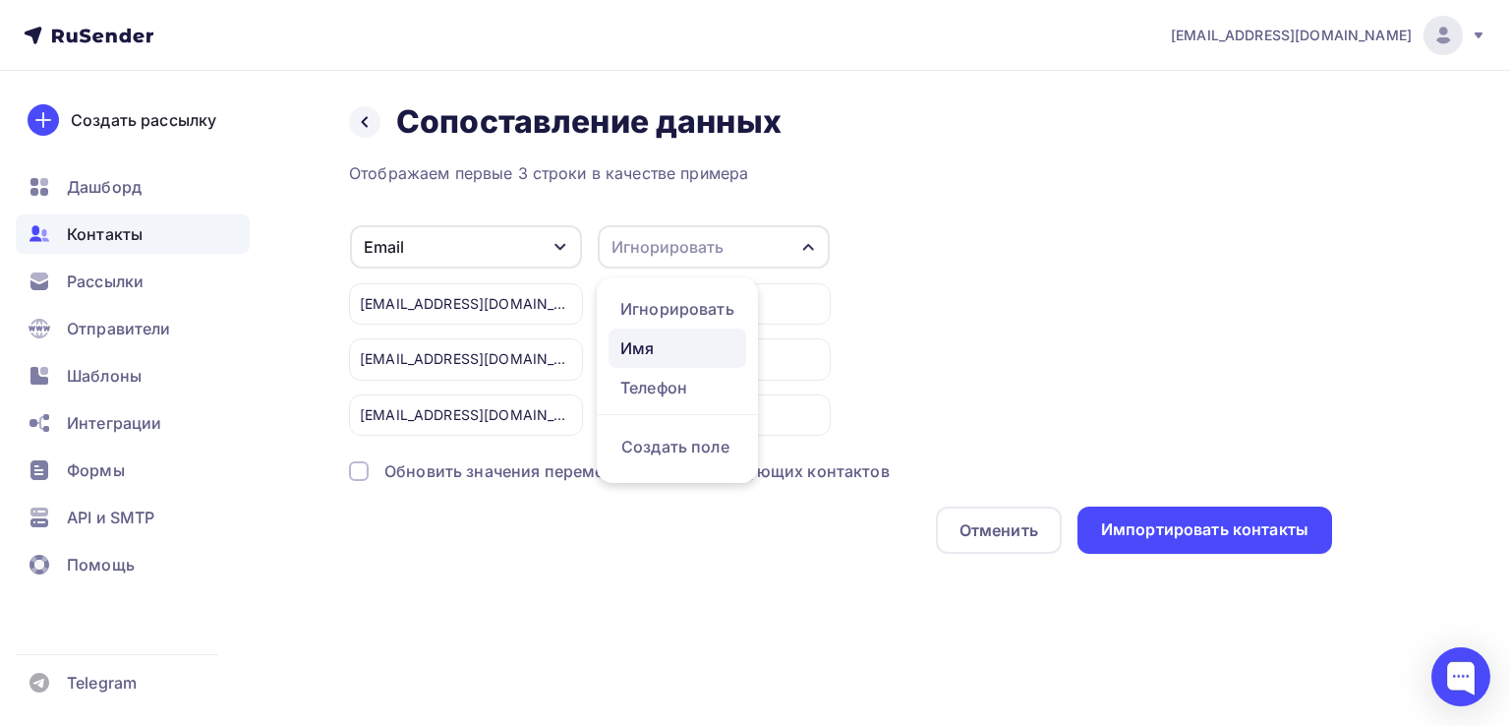
click at [653, 341] on div "Имя" at bounding box center [677, 348] width 114 height 24
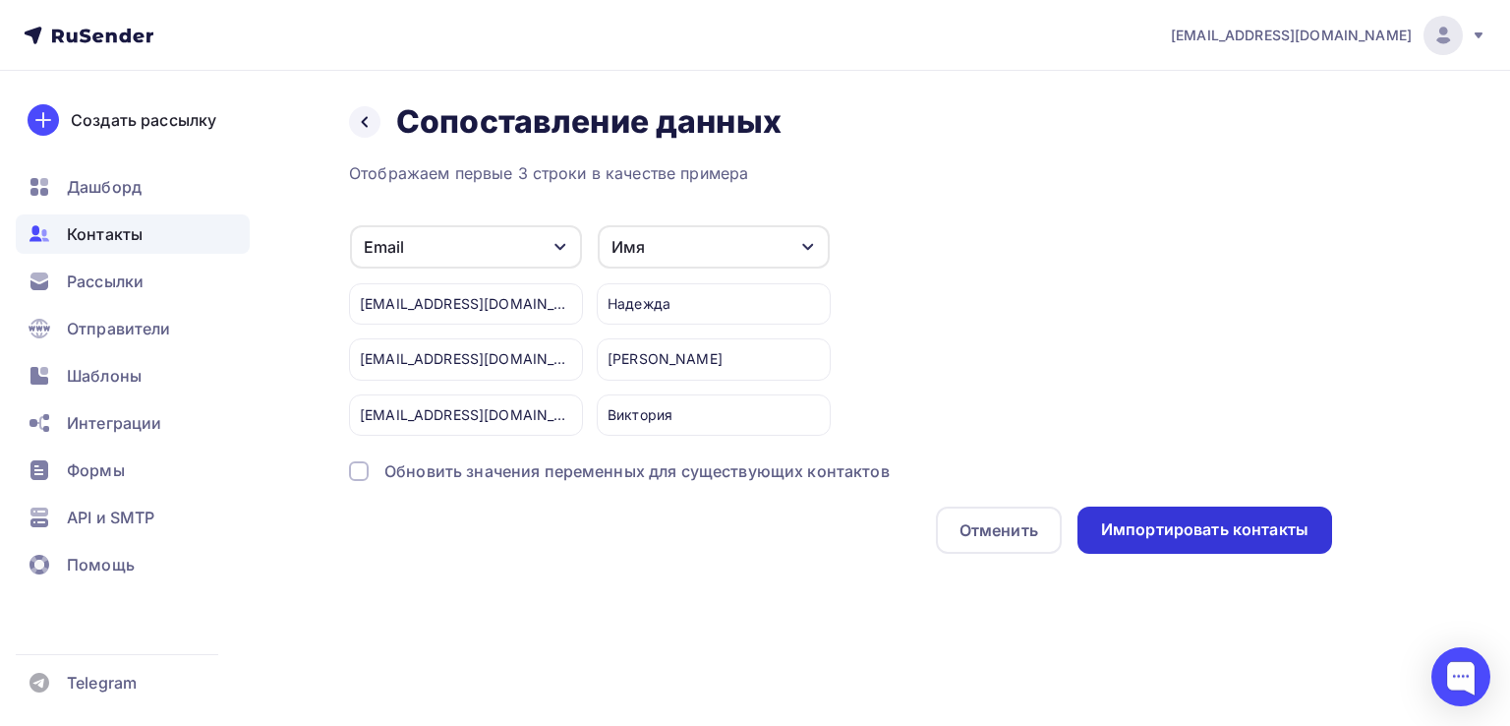
click at [1227, 524] on div "Импортировать контакты" at bounding box center [1204, 529] width 207 height 23
